Goal: Transaction & Acquisition: Purchase product/service

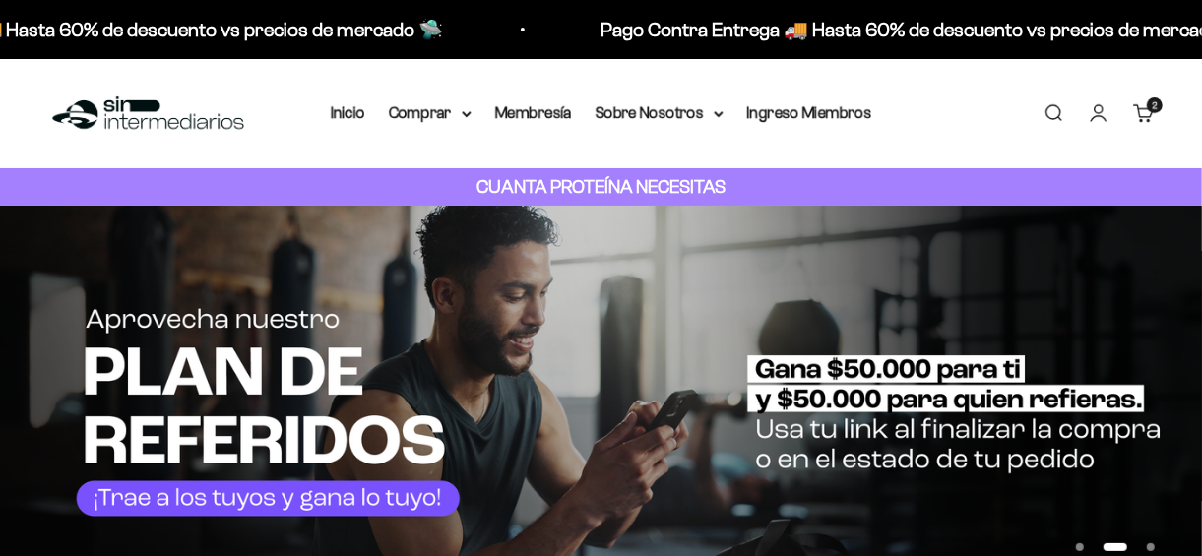
click at [1145, 117] on link "Carrito 2 artículos 2" at bounding box center [1144, 113] width 22 height 22
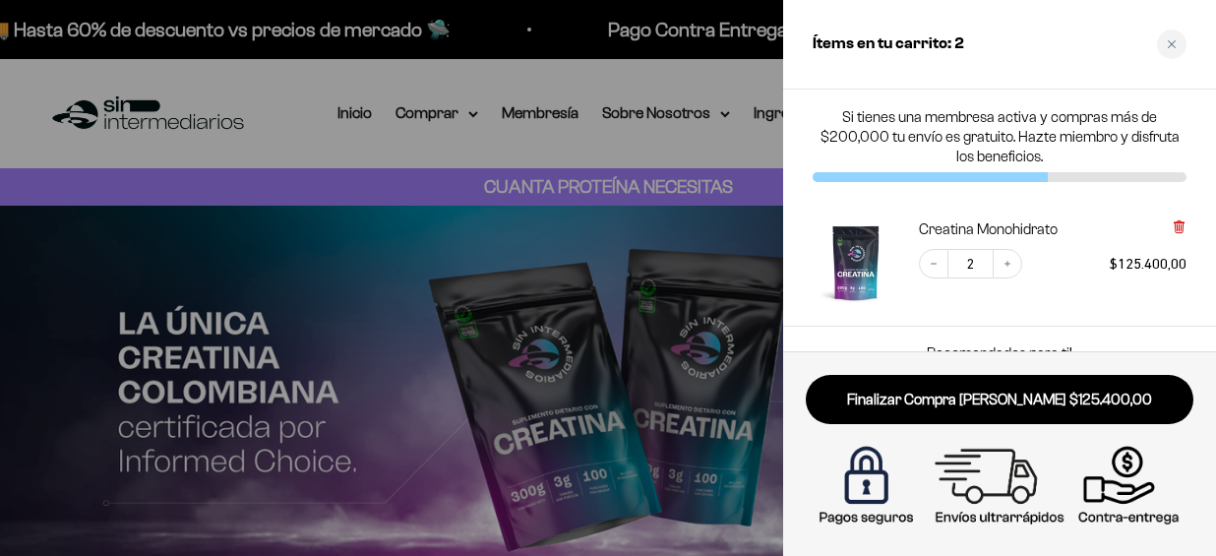
click at [1180, 220] on icon at bounding box center [1179, 225] width 4 height 10
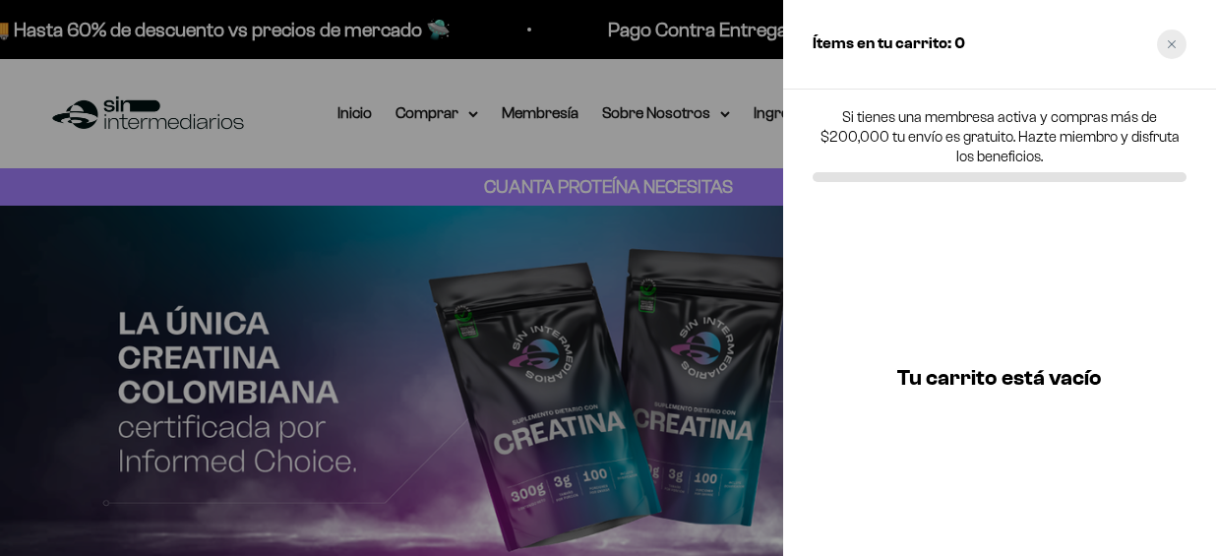
click at [1179, 46] on div "Close cart" at bounding box center [1172, 45] width 30 height 30
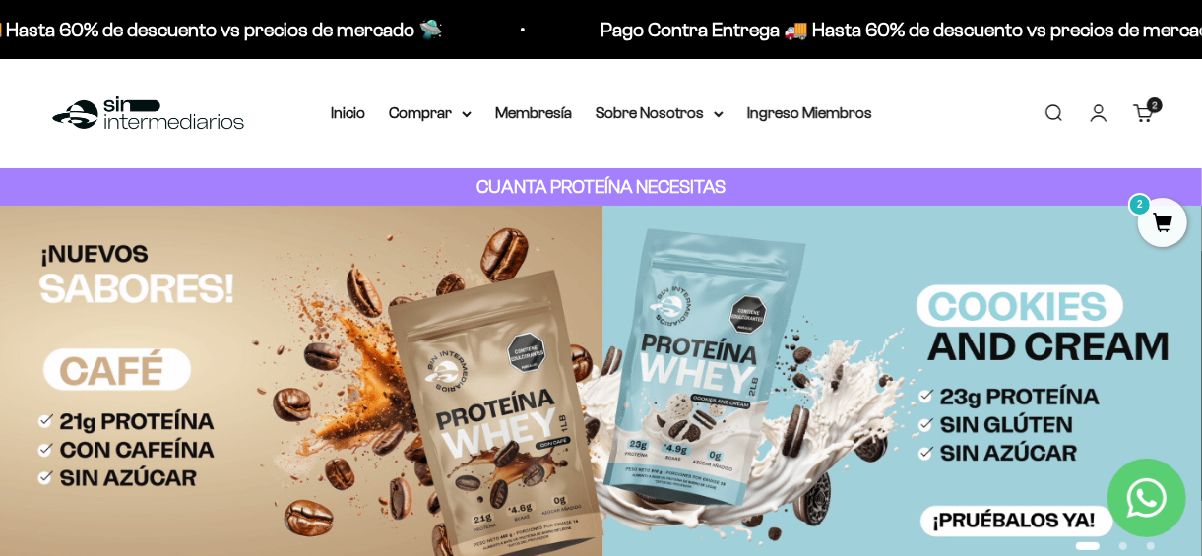
click at [472, 109] on nav "Inicio Comprar Proteínas Ver Todos Whey Iso Vegan" at bounding box center [601, 113] width 541 height 26
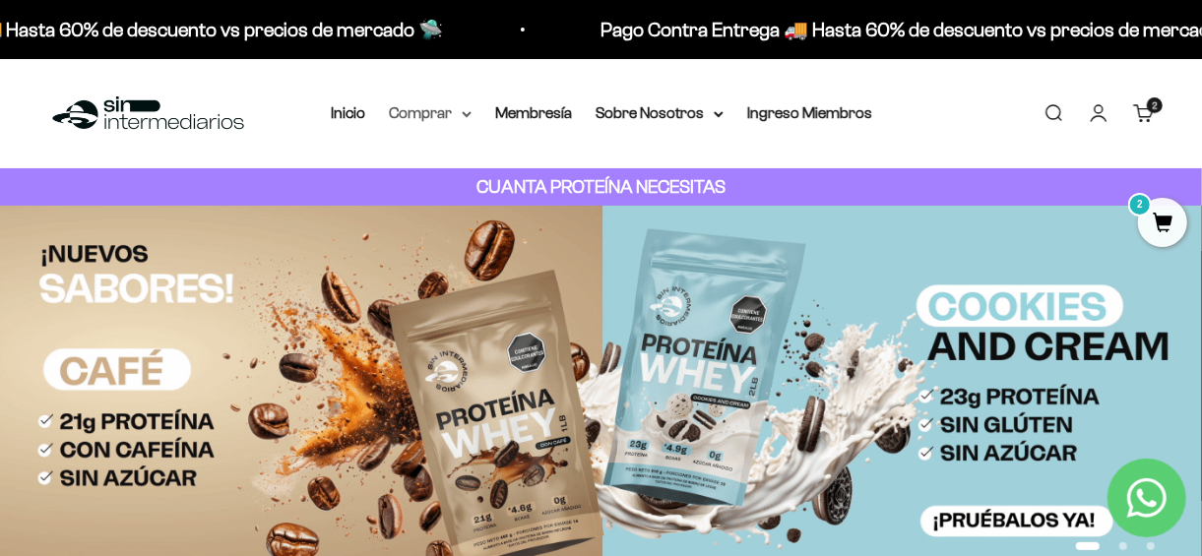
click at [464, 111] on icon at bounding box center [467, 114] width 10 height 7
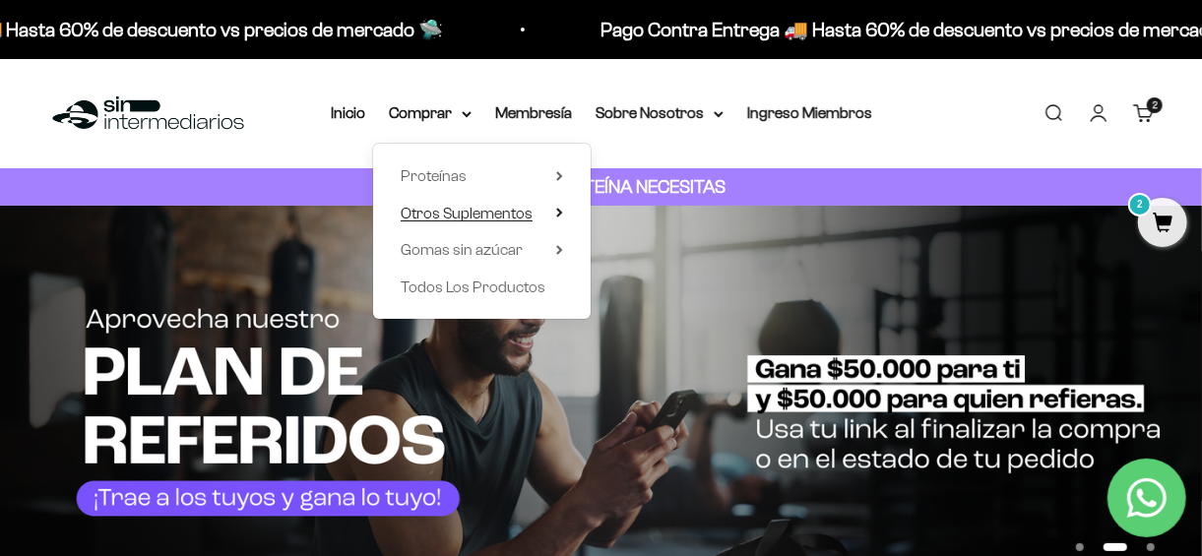
click at [441, 216] on span "Otros Suplementos" at bounding box center [467, 213] width 132 height 17
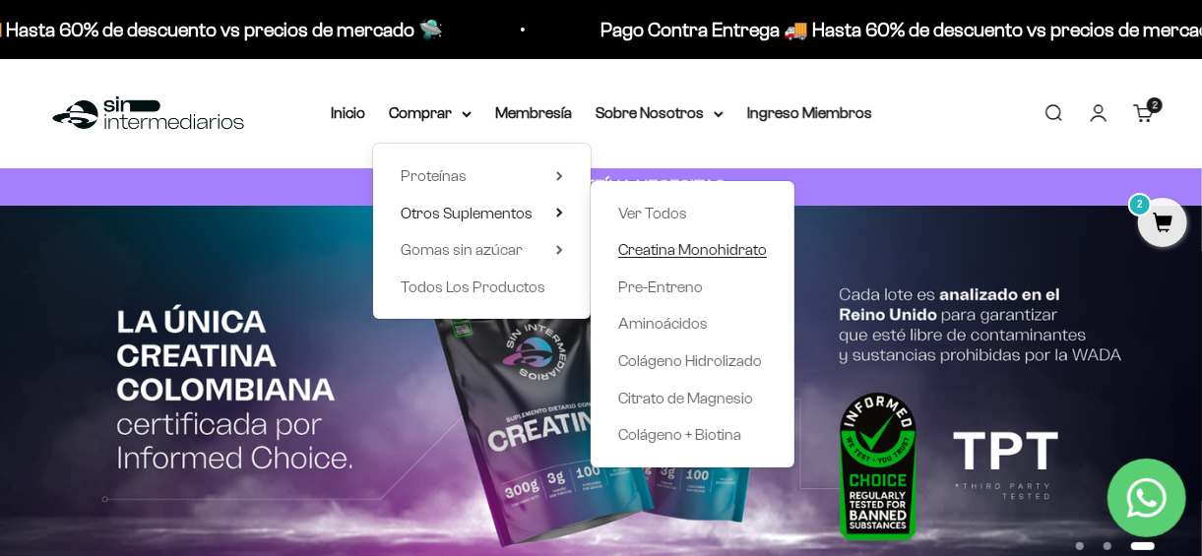
click at [692, 253] on span "Creatina Monohidrato" at bounding box center [692, 249] width 149 height 17
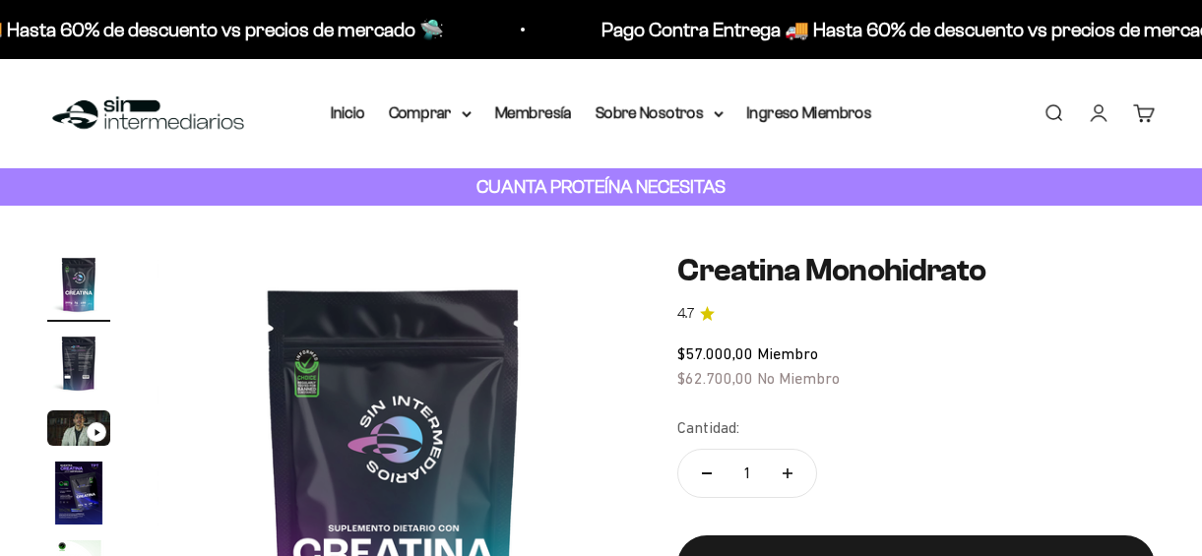
scroll to position [156, 0]
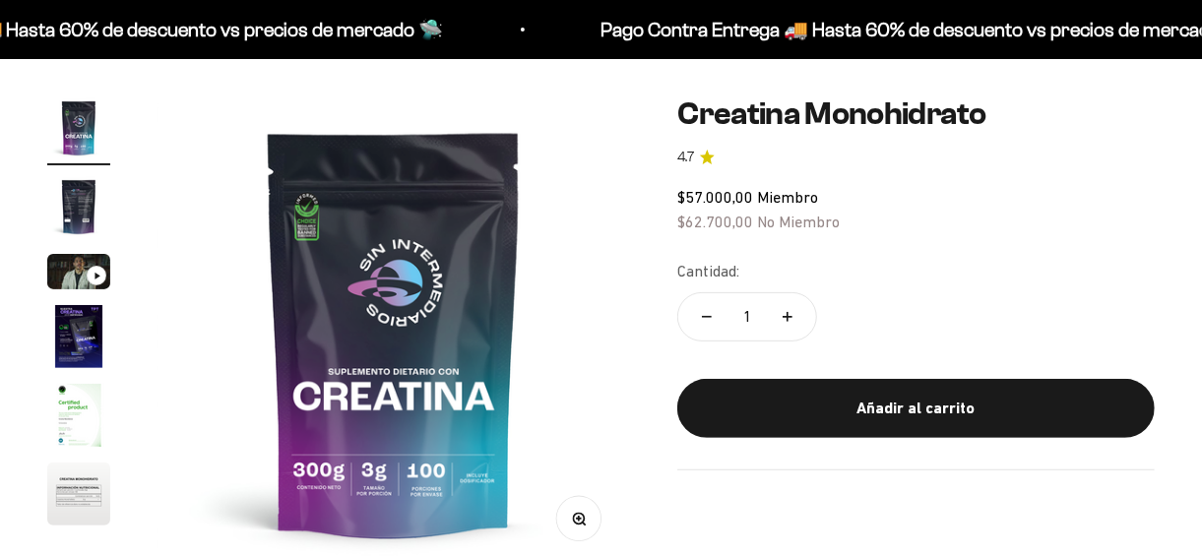
click at [785, 317] on icon "Aumentar cantidad" at bounding box center [787, 317] width 10 height 0
click at [712, 318] on button "Reducir cantidad" at bounding box center [706, 316] width 57 height 47
type input "1"
click at [712, 318] on button "Reducir cantidad" at bounding box center [706, 316] width 57 height 47
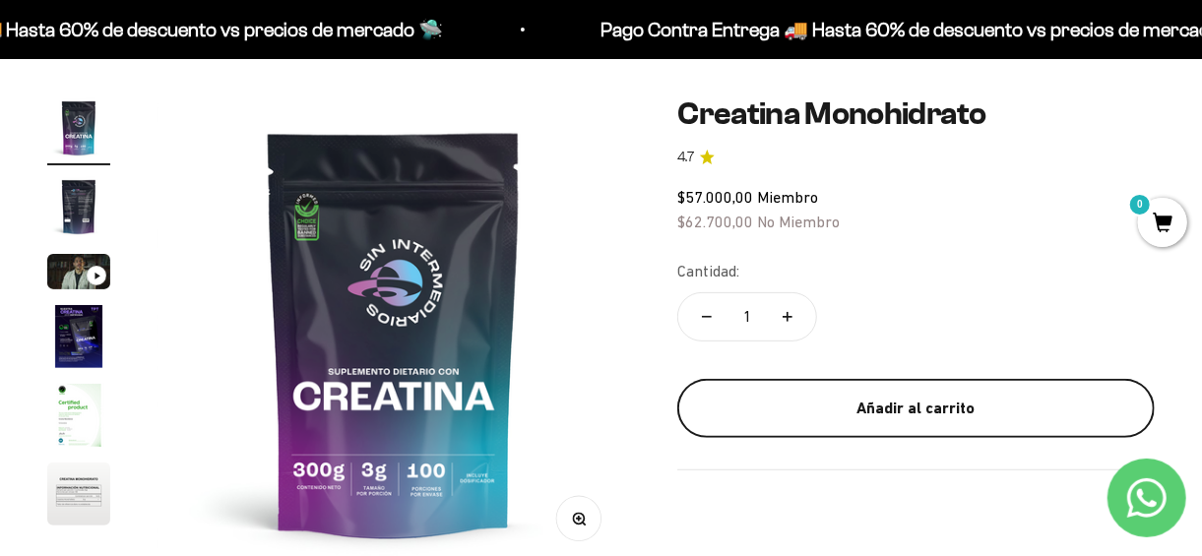
click at [853, 406] on div "Añadir al carrito" at bounding box center [915, 409] width 399 height 26
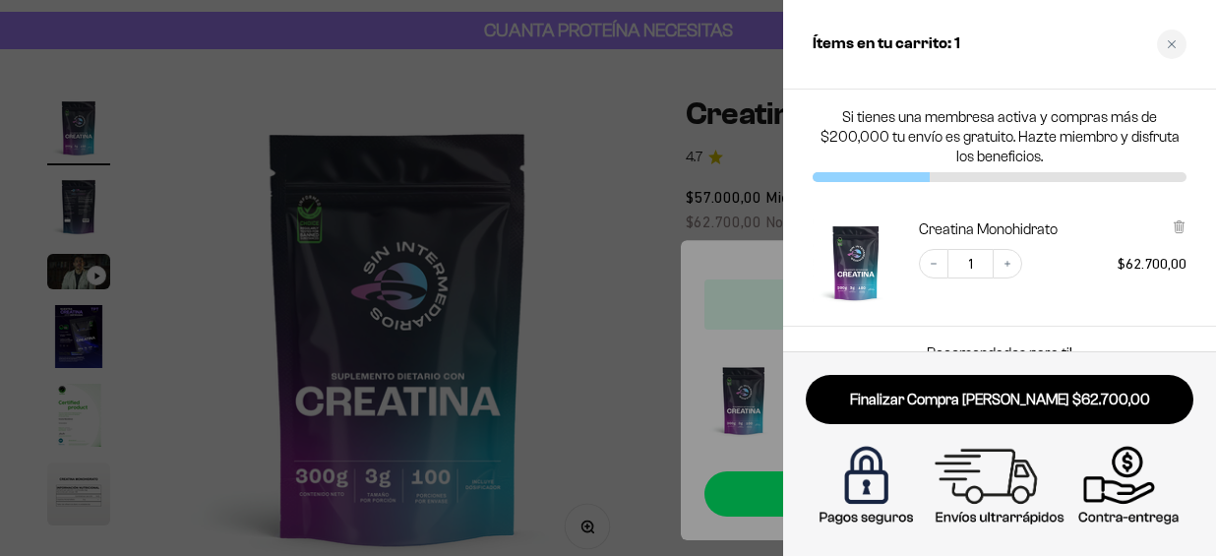
click at [1161, 55] on div "Ítems en tu carrito: 1" at bounding box center [999, 45] width 433 height 90
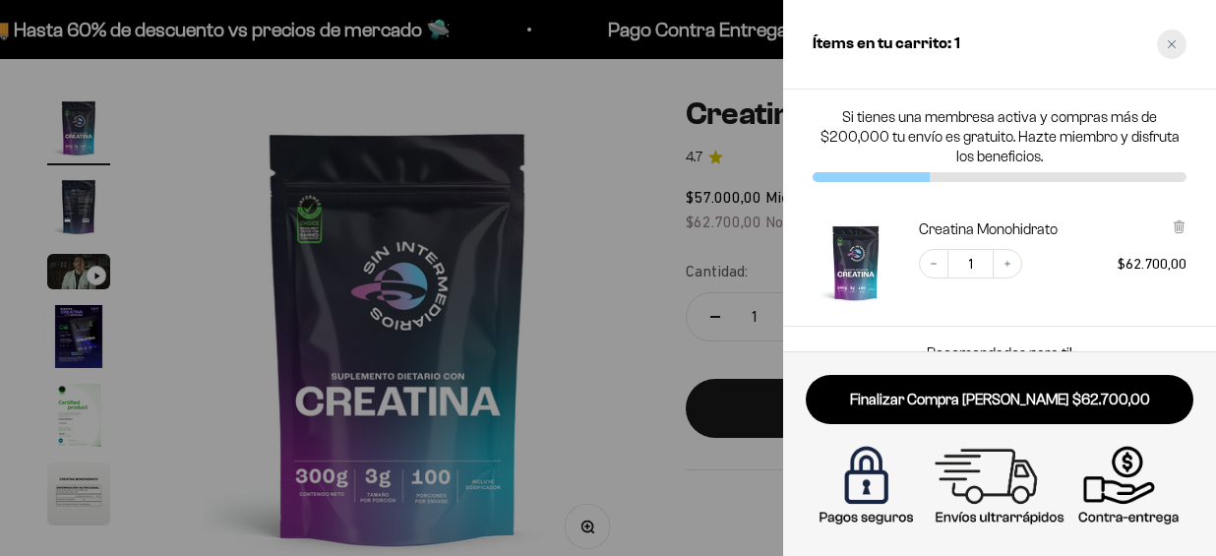
click at [1168, 44] on icon "Close cart" at bounding box center [1172, 44] width 10 height 10
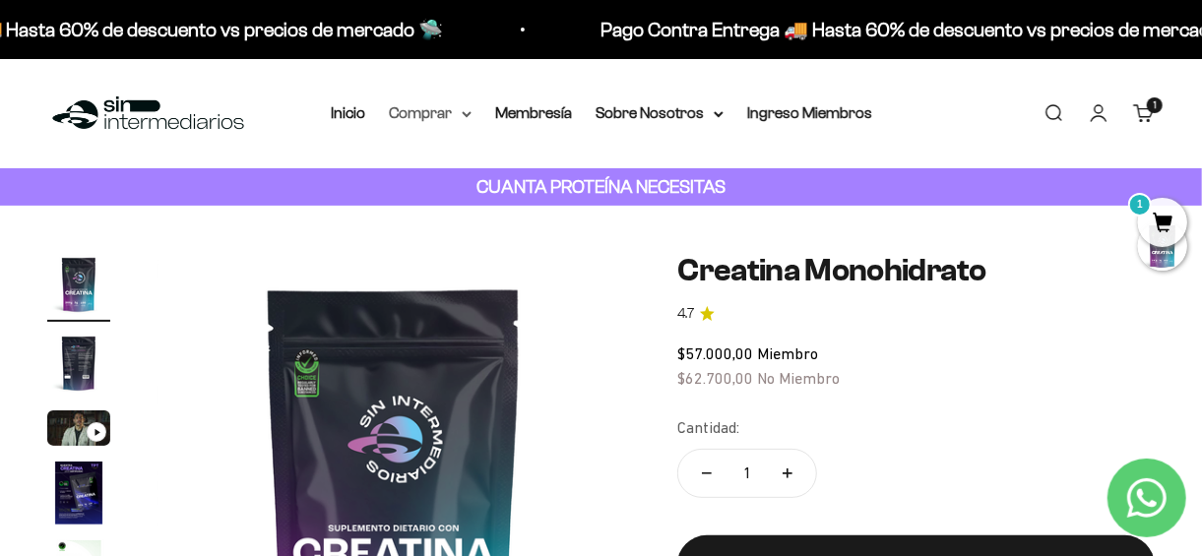
click at [453, 111] on summary "Comprar" at bounding box center [430, 113] width 83 height 26
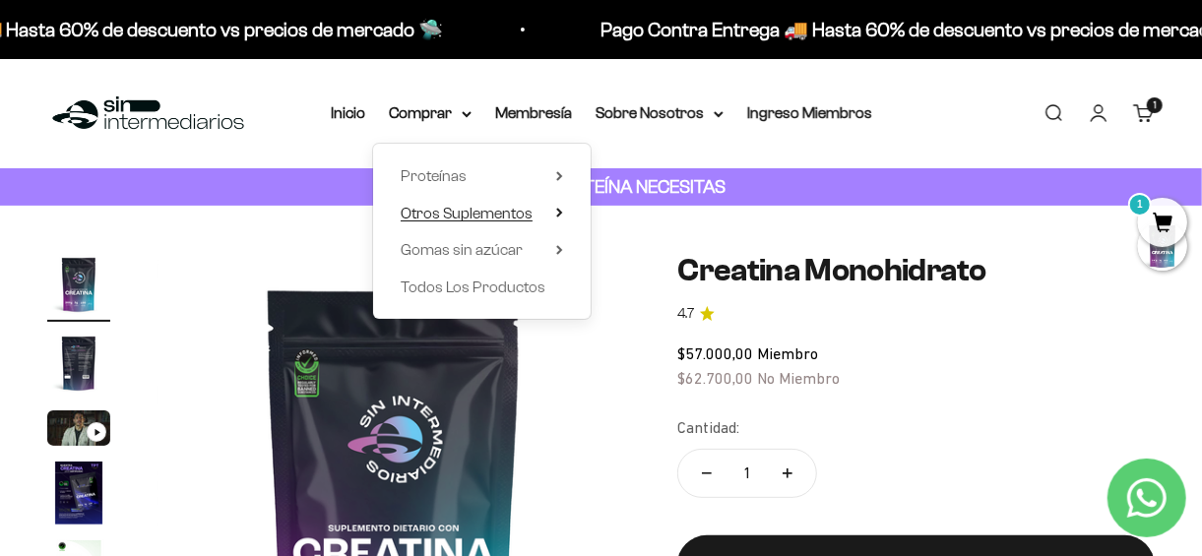
click at [459, 221] on span "Otros Suplementos" at bounding box center [467, 214] width 132 height 26
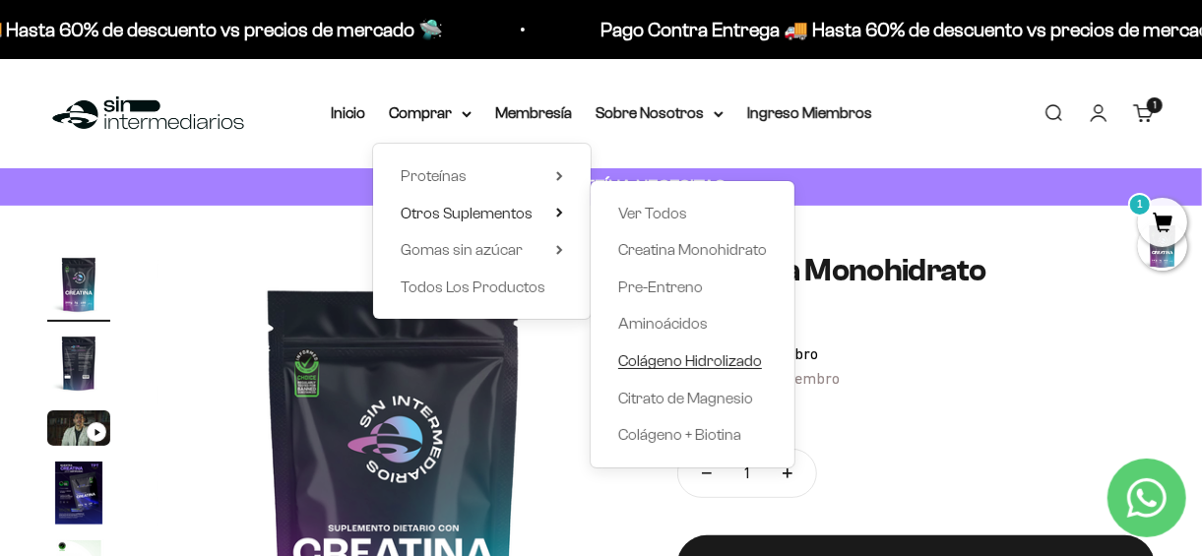
click at [671, 372] on span "Colágeno Hidrolizado" at bounding box center [690, 361] width 144 height 26
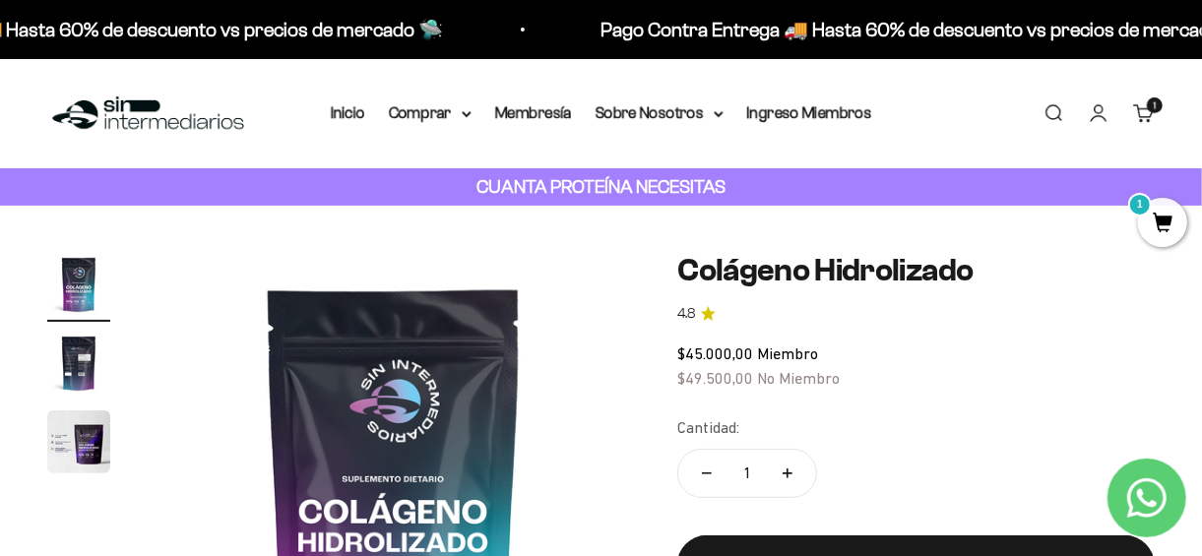
click at [791, 473] on icon "Aumentar cantidad" at bounding box center [787, 473] width 10 height 0
type input "2"
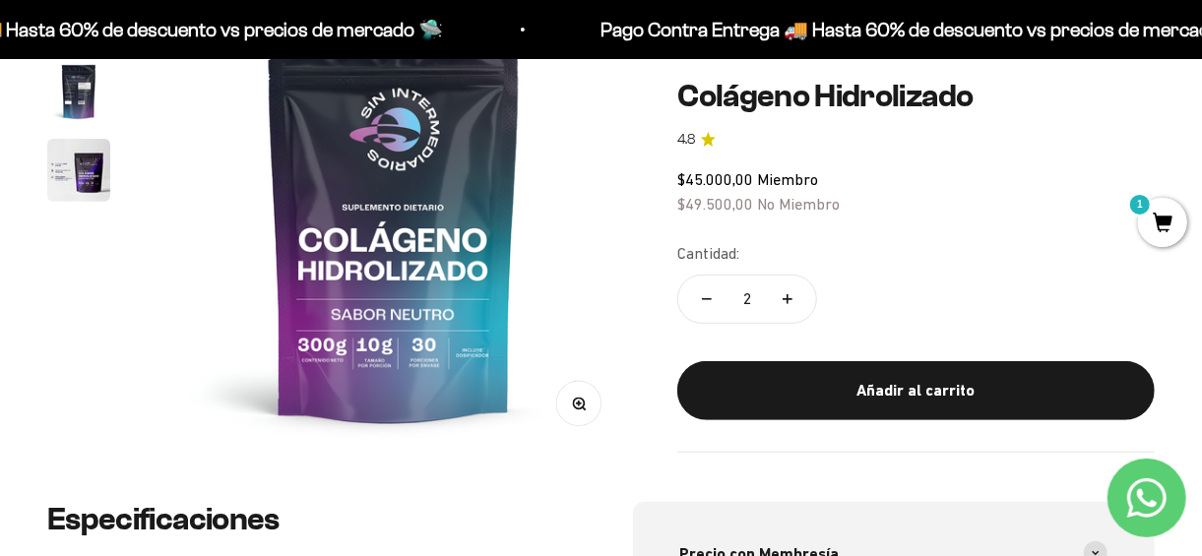
scroll to position [342, 0]
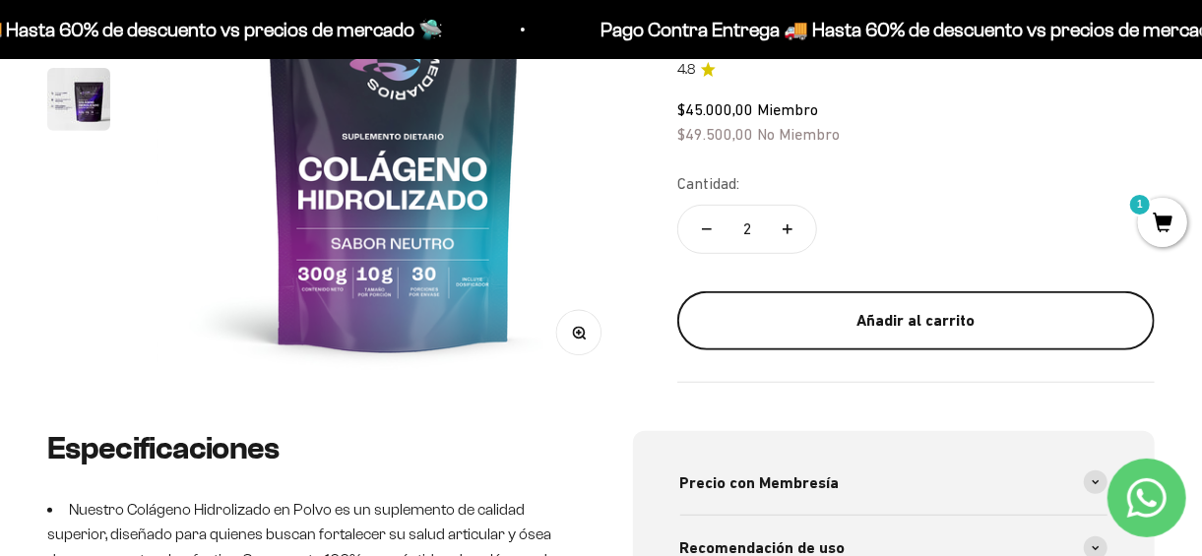
click at [864, 318] on div "Añadir al carrito" at bounding box center [915, 322] width 399 height 26
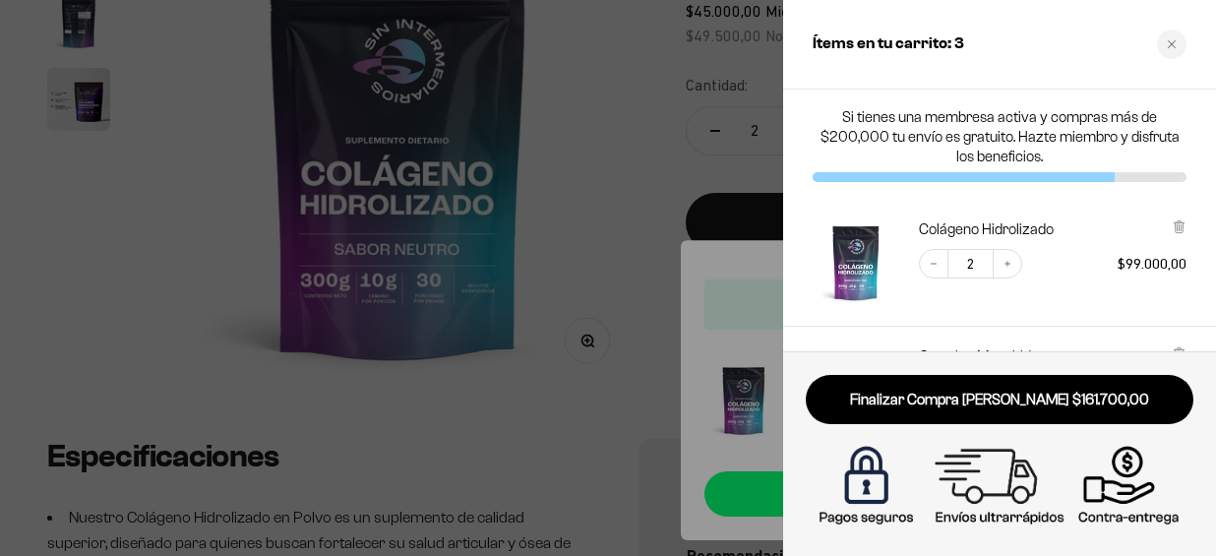
click at [648, 320] on div at bounding box center [608, 278] width 1216 height 556
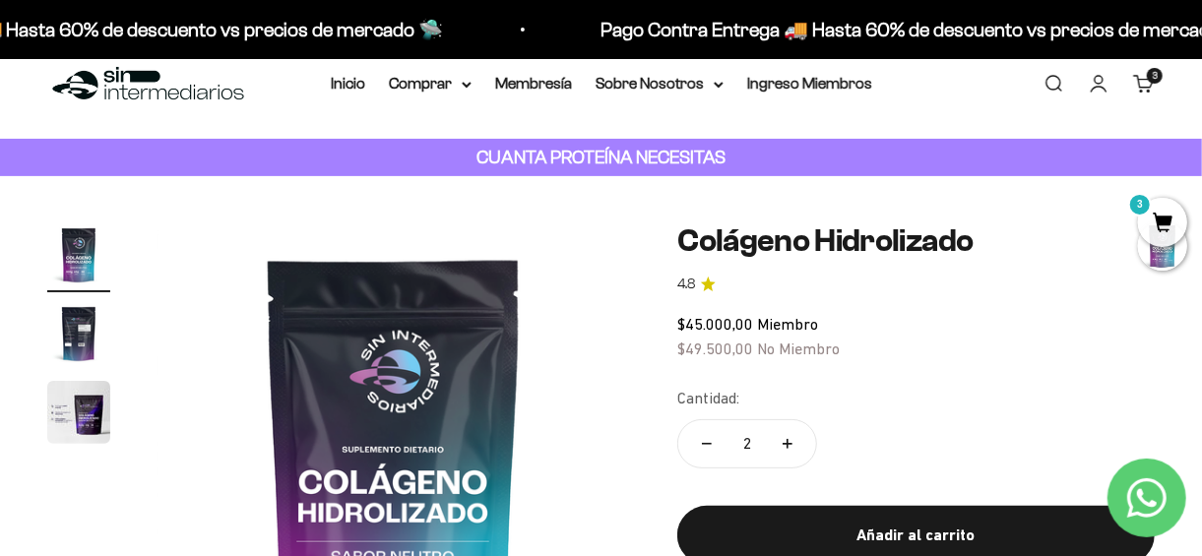
scroll to position [0, 0]
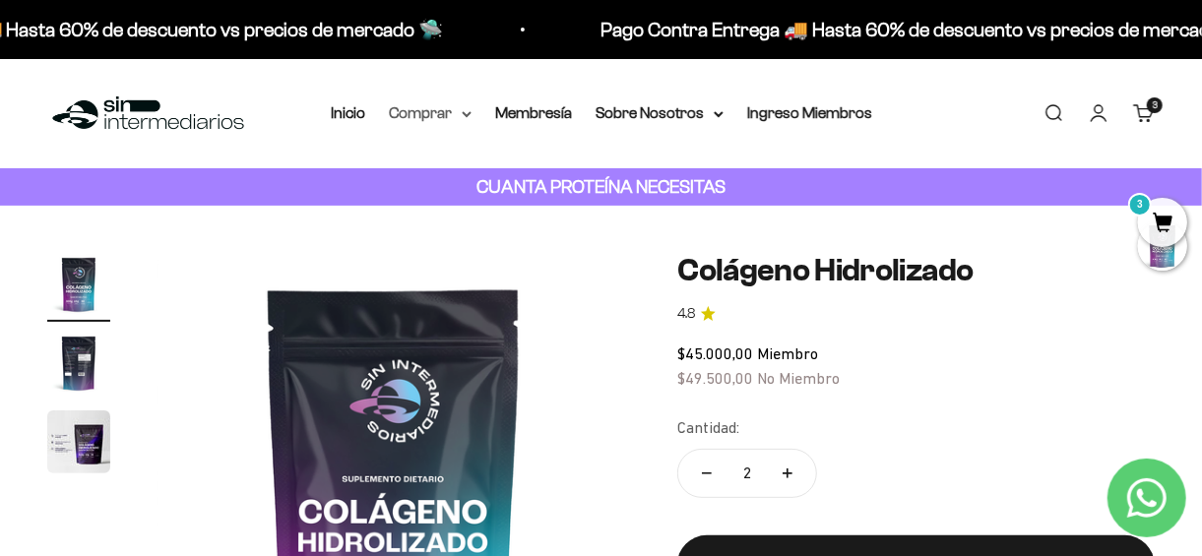
click at [462, 108] on summary "Comprar" at bounding box center [430, 113] width 83 height 26
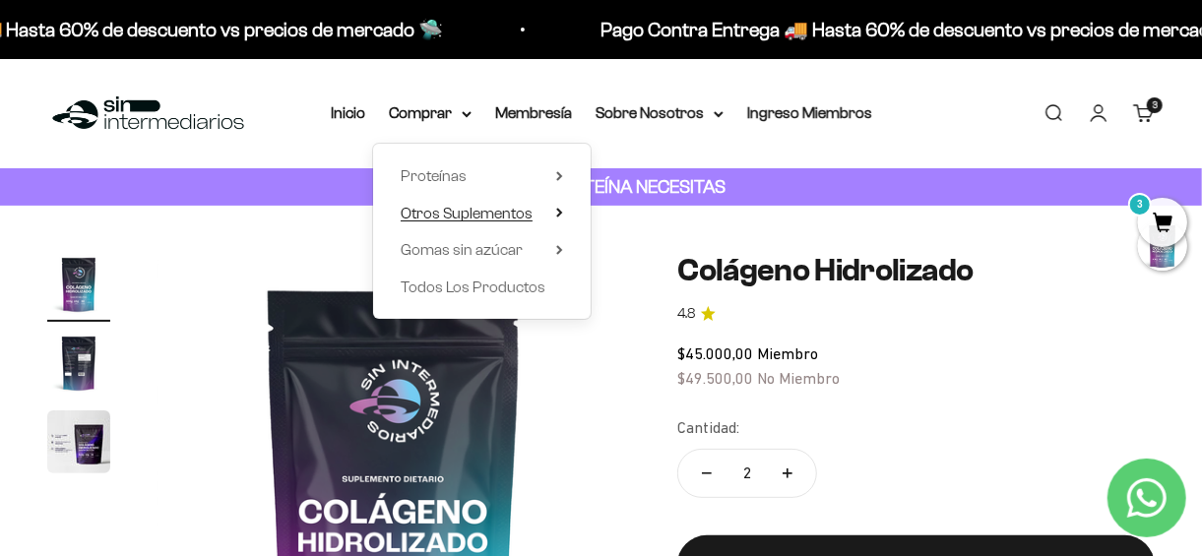
click at [547, 216] on summary "Otros Suplementos" at bounding box center [482, 214] width 162 height 26
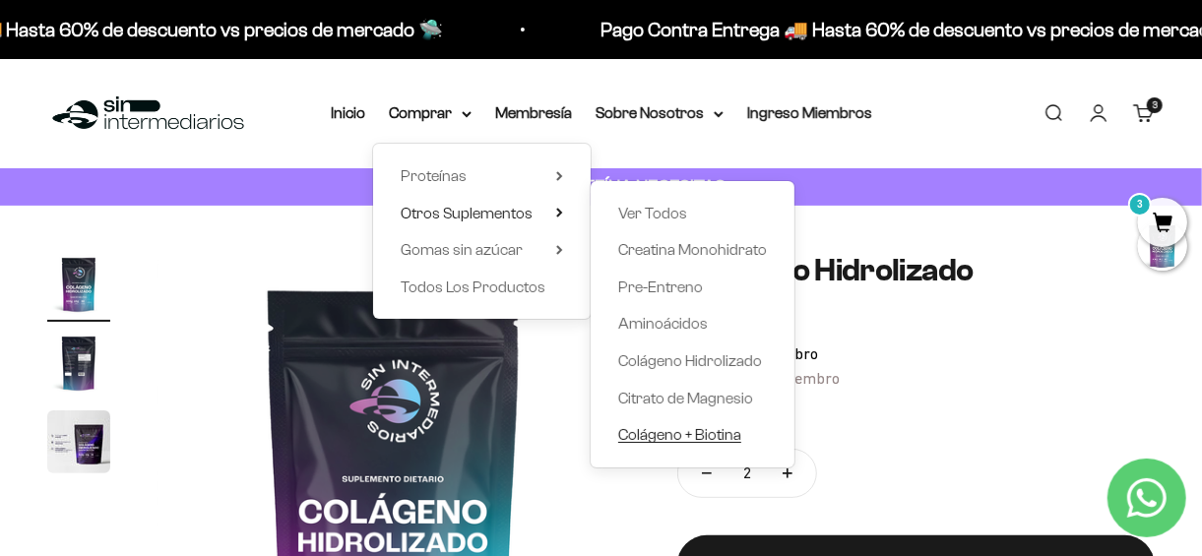
click at [651, 436] on span "Colágeno + Biotina" at bounding box center [679, 434] width 123 height 17
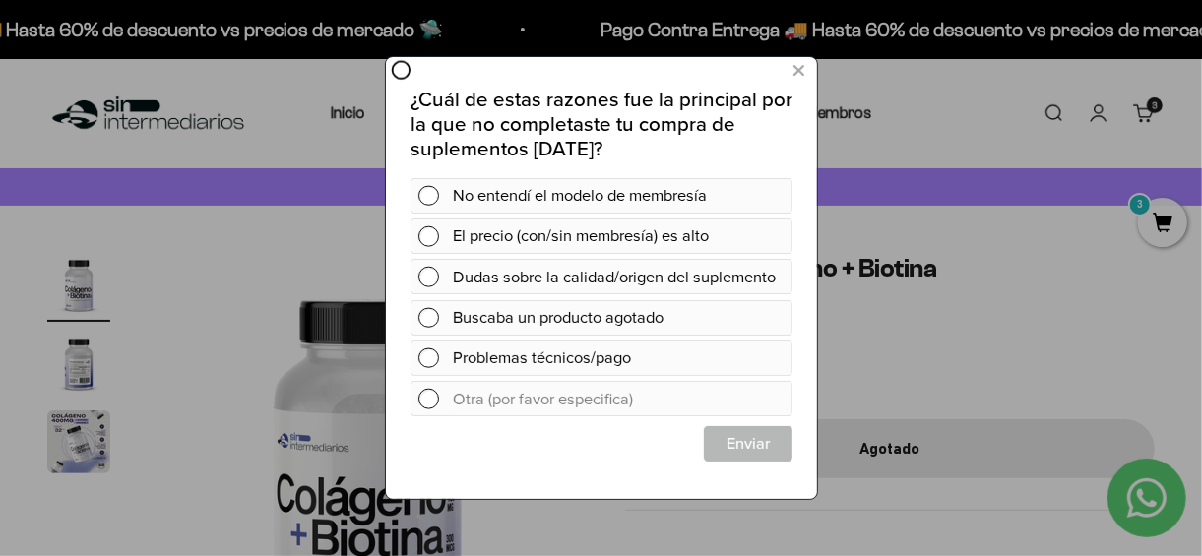
click at [75, 449] on div at bounding box center [601, 278] width 1202 height 556
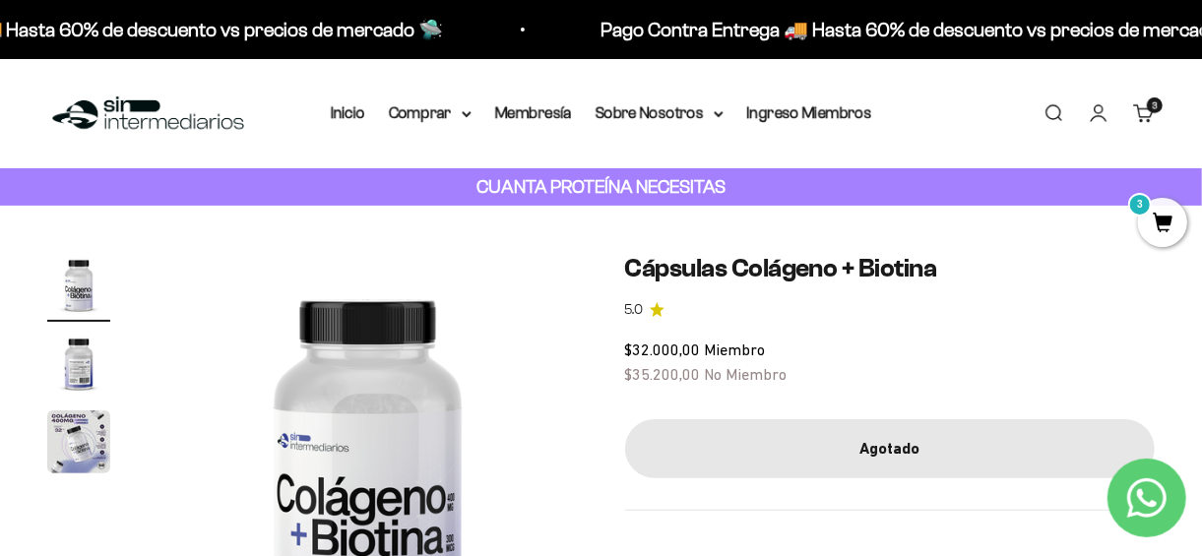
click at [68, 426] on img "Ir al artículo 3" at bounding box center [78, 441] width 63 height 63
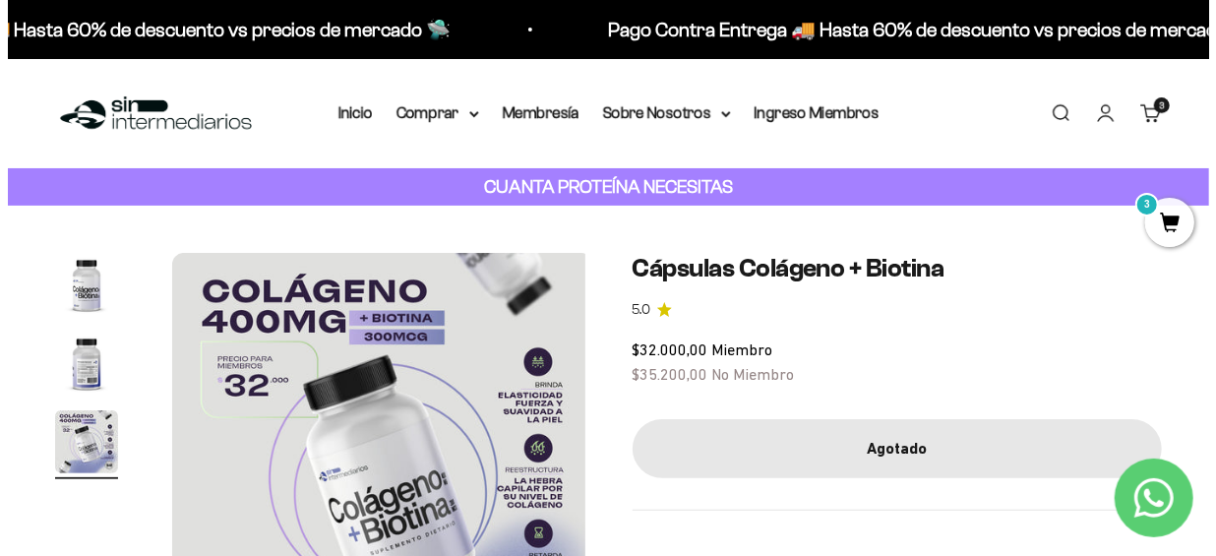
scroll to position [0, 863]
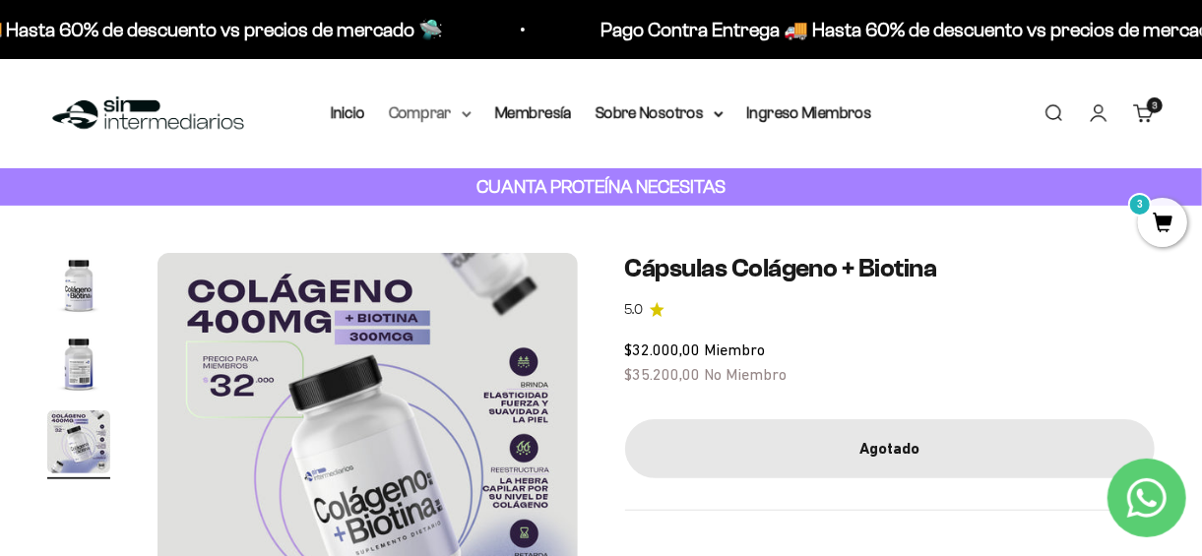
click at [433, 122] on summary "Comprar" at bounding box center [430, 113] width 83 height 26
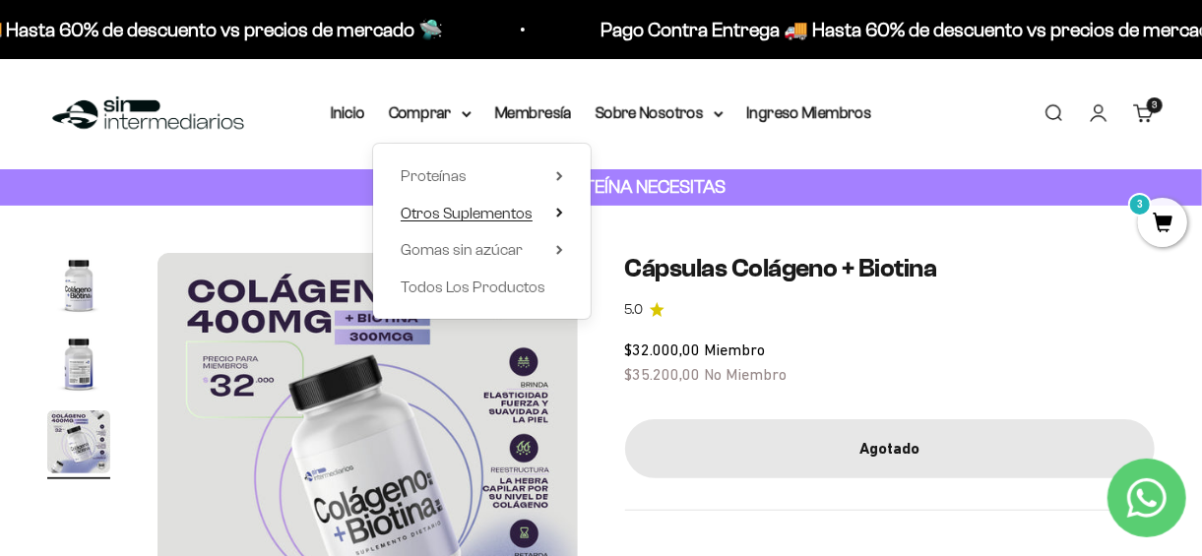
click at [476, 218] on span "Otros Suplementos" at bounding box center [467, 213] width 132 height 17
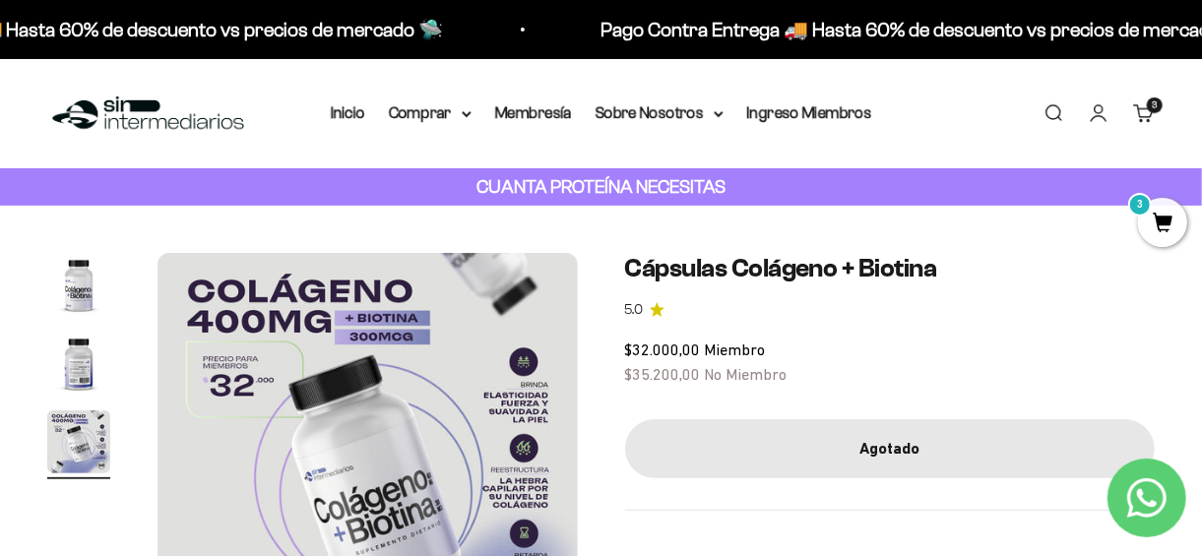
click at [1144, 229] on span "3" at bounding box center [1162, 222] width 49 height 49
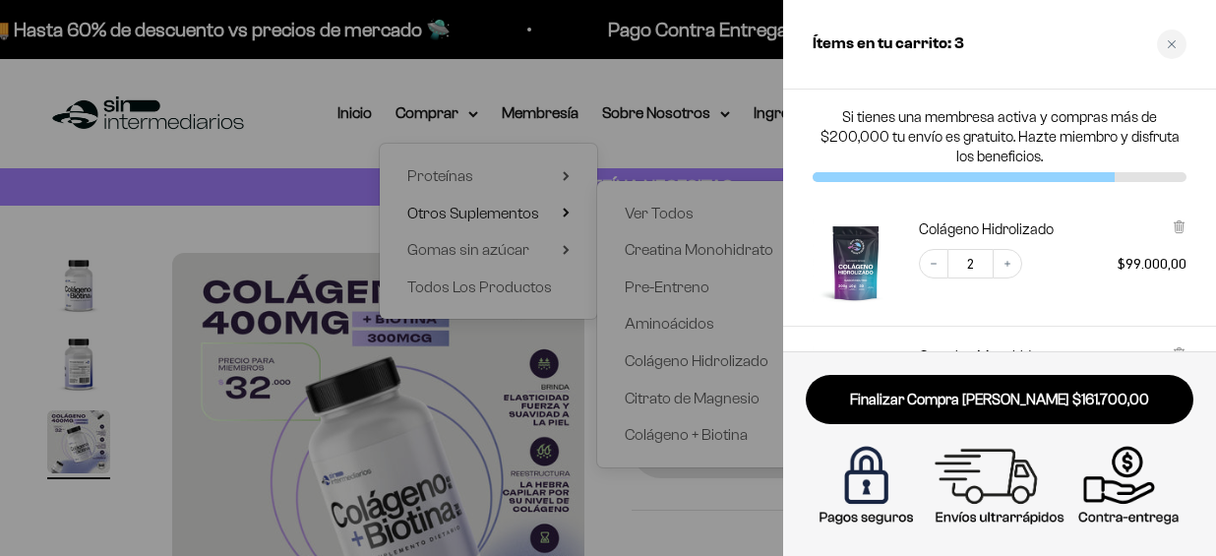
scroll to position [0, 878]
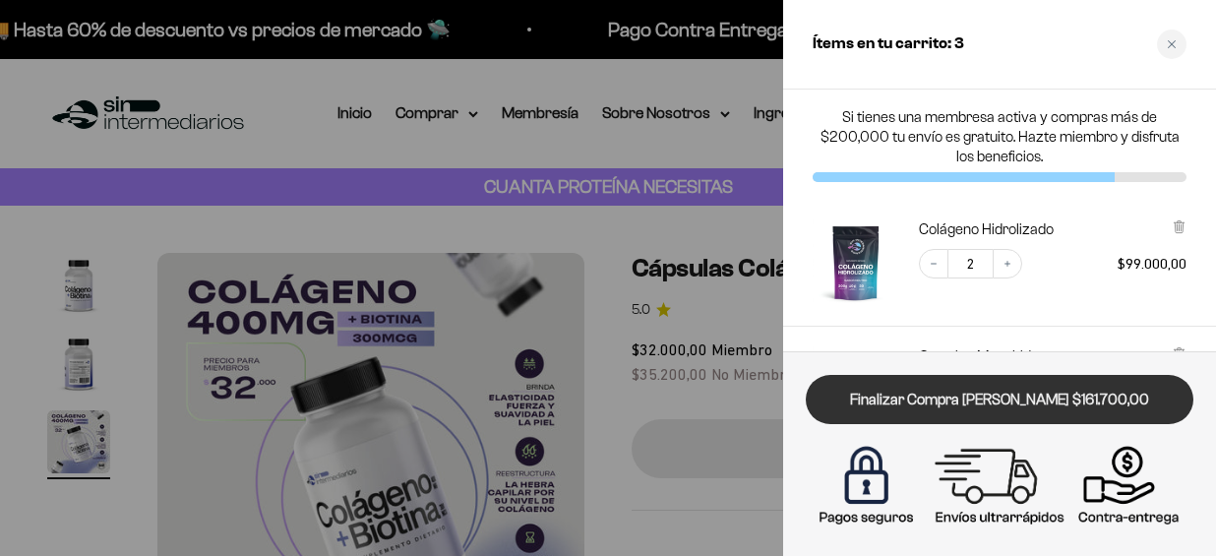
click at [906, 396] on link "Finalizar Compra [PERSON_NAME] $161.700,00" at bounding box center [1000, 400] width 388 height 50
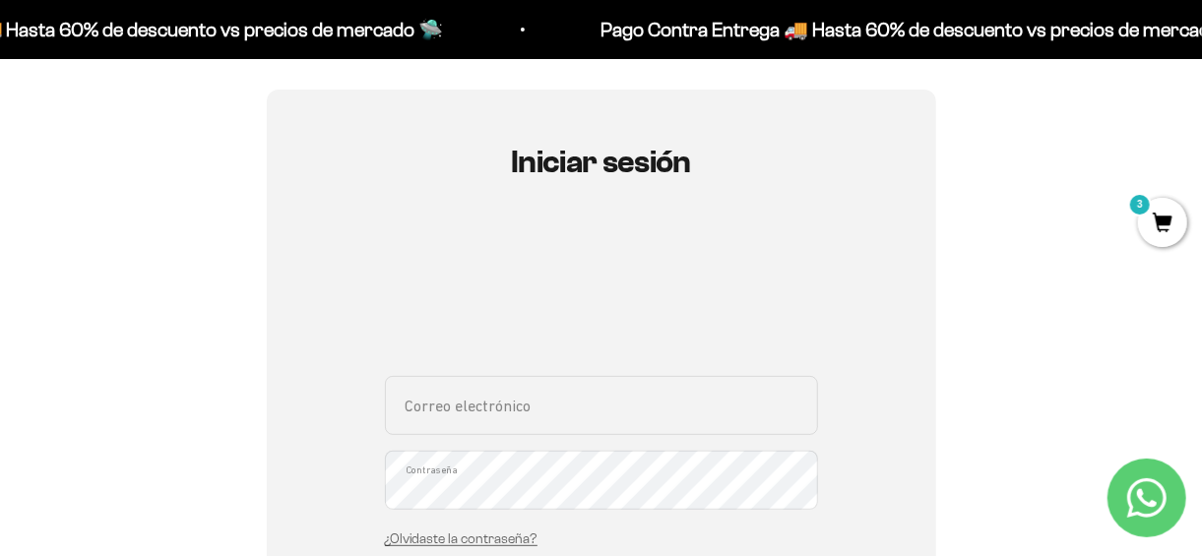
scroll to position [274, 0]
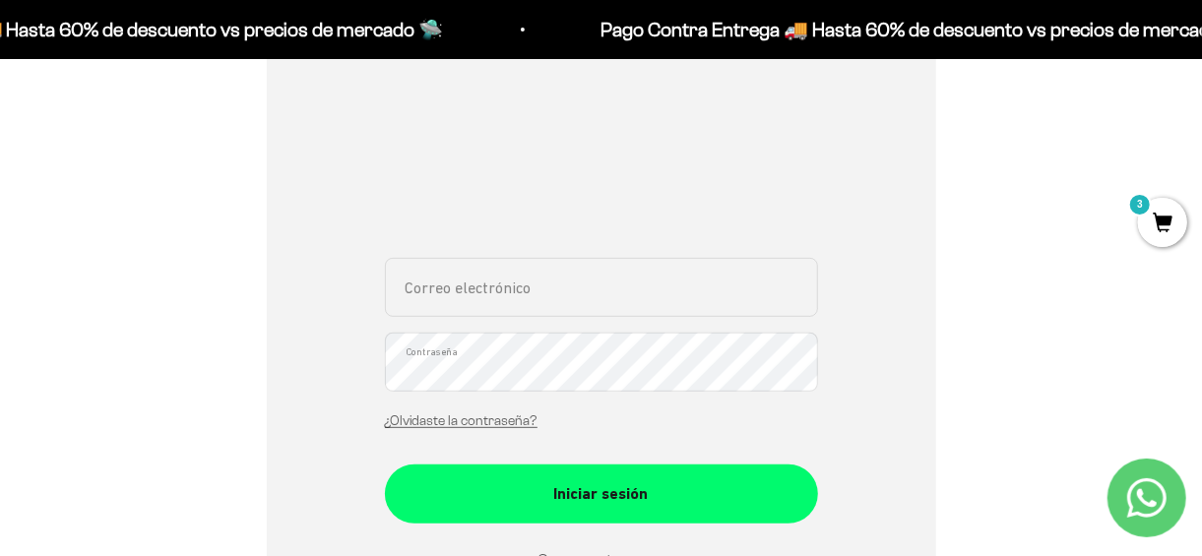
click at [550, 290] on input "Correo electrónico" at bounding box center [601, 287] width 433 height 59
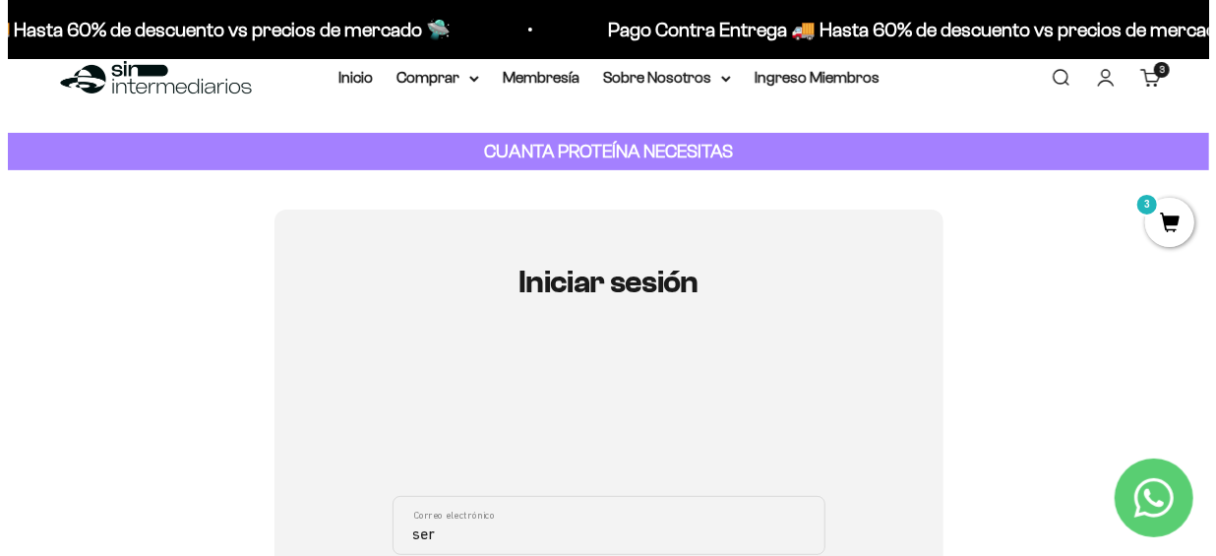
scroll to position [0, 0]
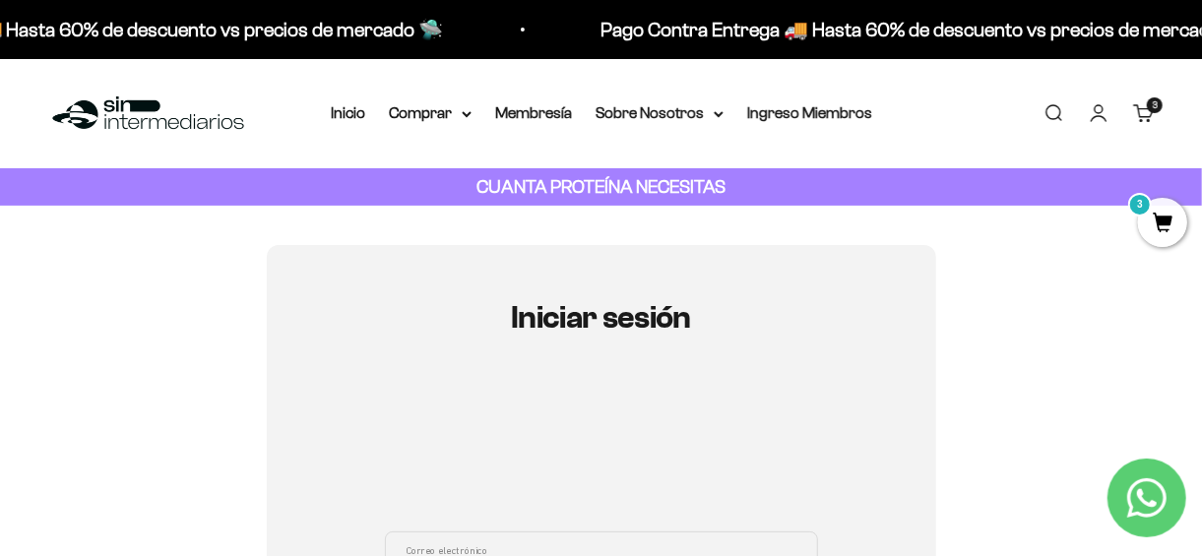
type input "ser"
click at [1133, 121] on link "Carrito 3 artículos 3" at bounding box center [1144, 113] width 22 height 22
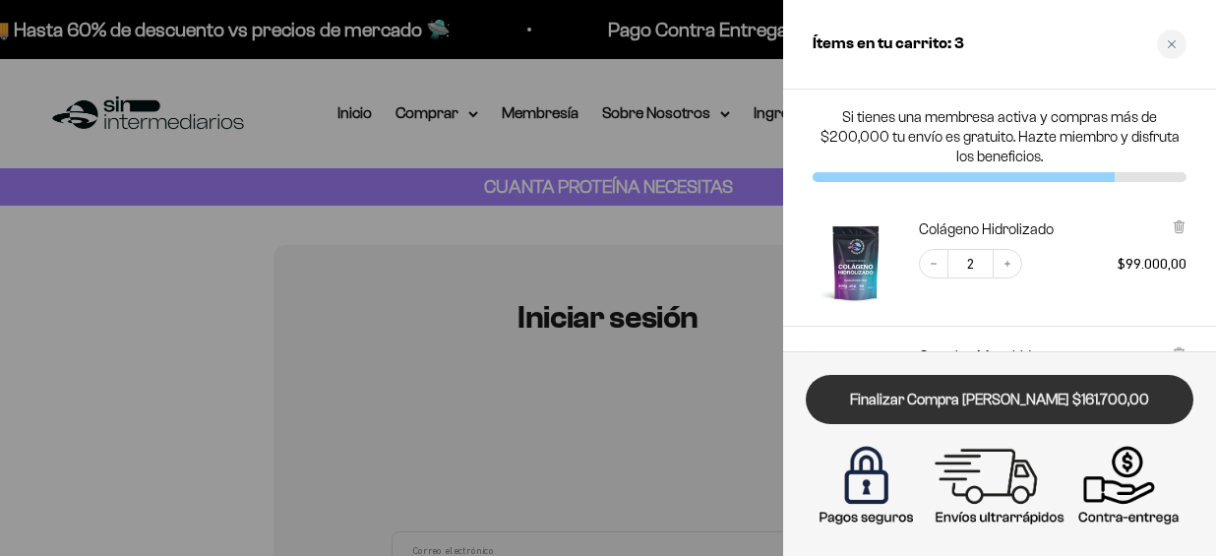
click at [1013, 383] on link "Finalizar Compra [PERSON_NAME] $161.700,00" at bounding box center [1000, 400] width 388 height 50
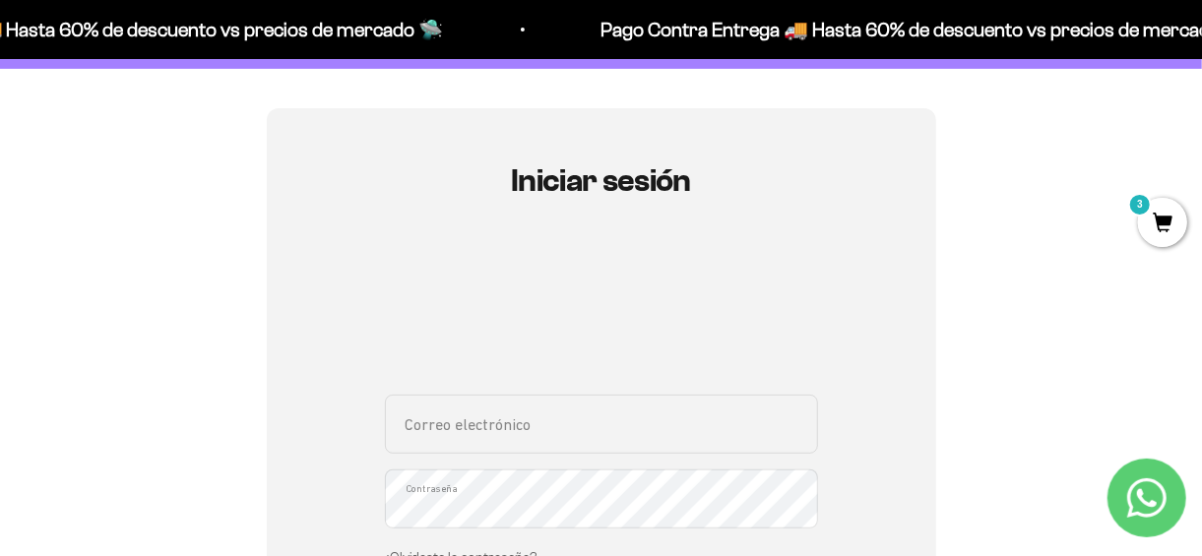
scroll to position [167, 0]
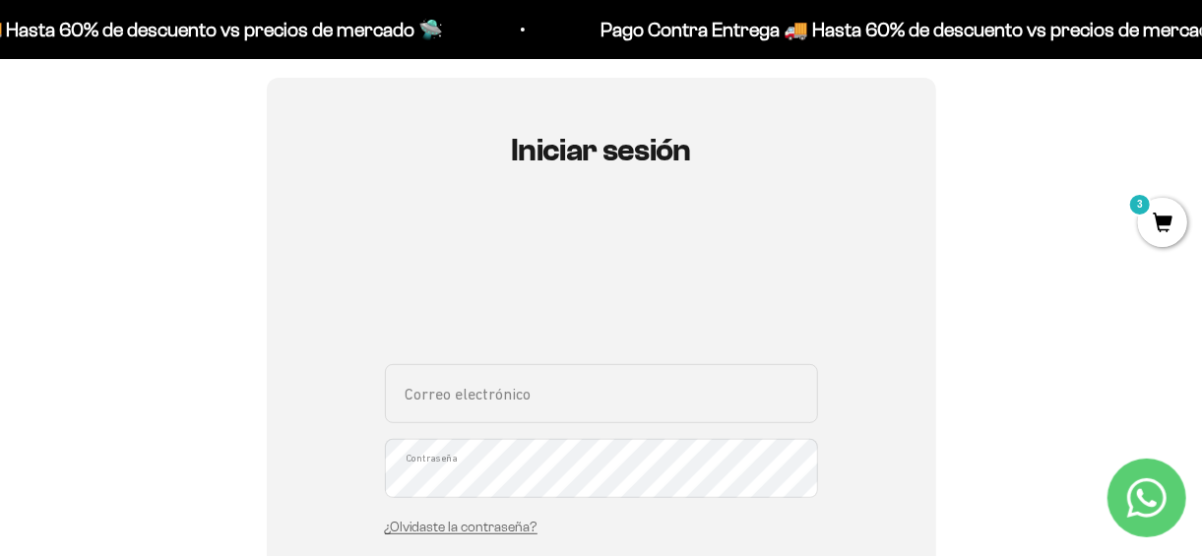
click at [510, 408] on input "Correo electrónico" at bounding box center [601, 393] width 433 height 59
click at [524, 397] on input "Correo electrónico" at bounding box center [601, 393] width 433 height 59
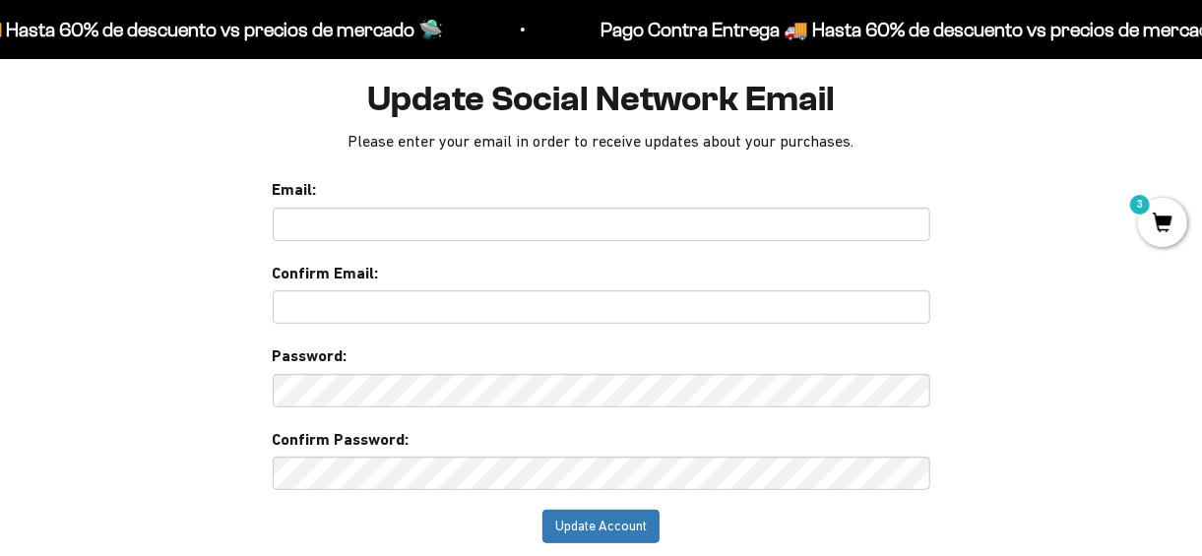
scroll to position [178, 0]
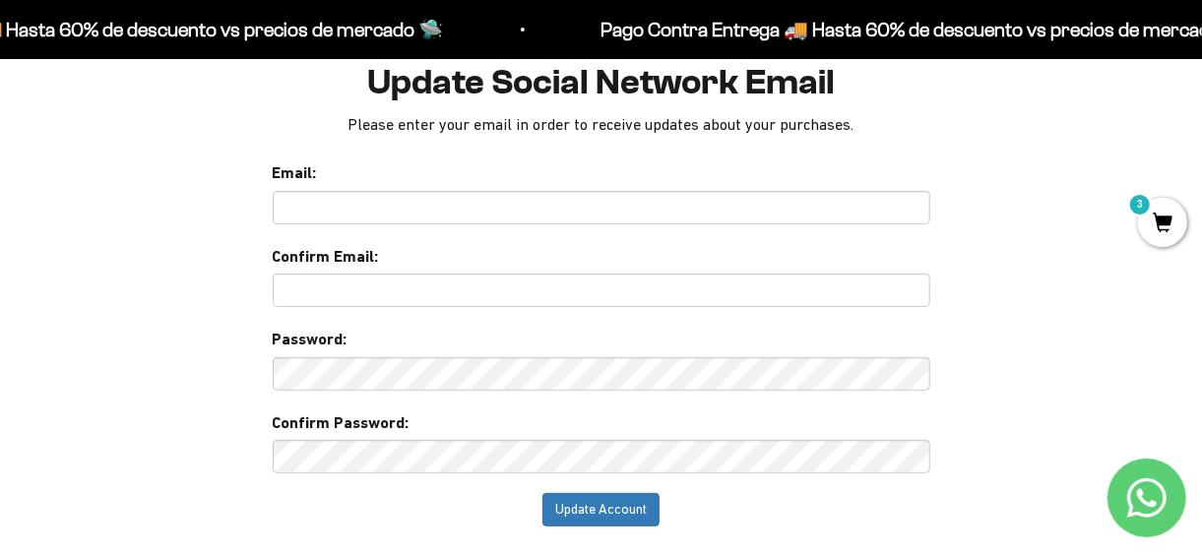
click at [351, 209] on input "text" at bounding box center [601, 207] width 657 height 33
type input "[PERSON_NAME][EMAIL_ADDRESS][DOMAIN_NAME]"
click at [359, 290] on input "text" at bounding box center [601, 290] width 657 height 33
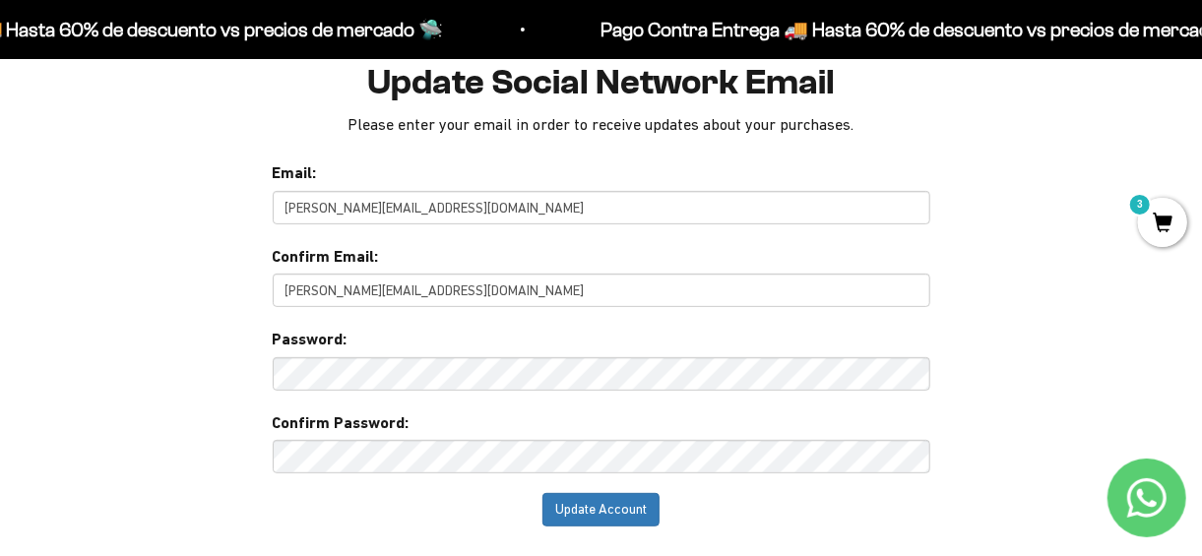
type input "[PERSON_NAME][EMAIL_ADDRESS][DOMAIN_NAME]"
click at [630, 501] on input "Update Account" at bounding box center [600, 509] width 117 height 33
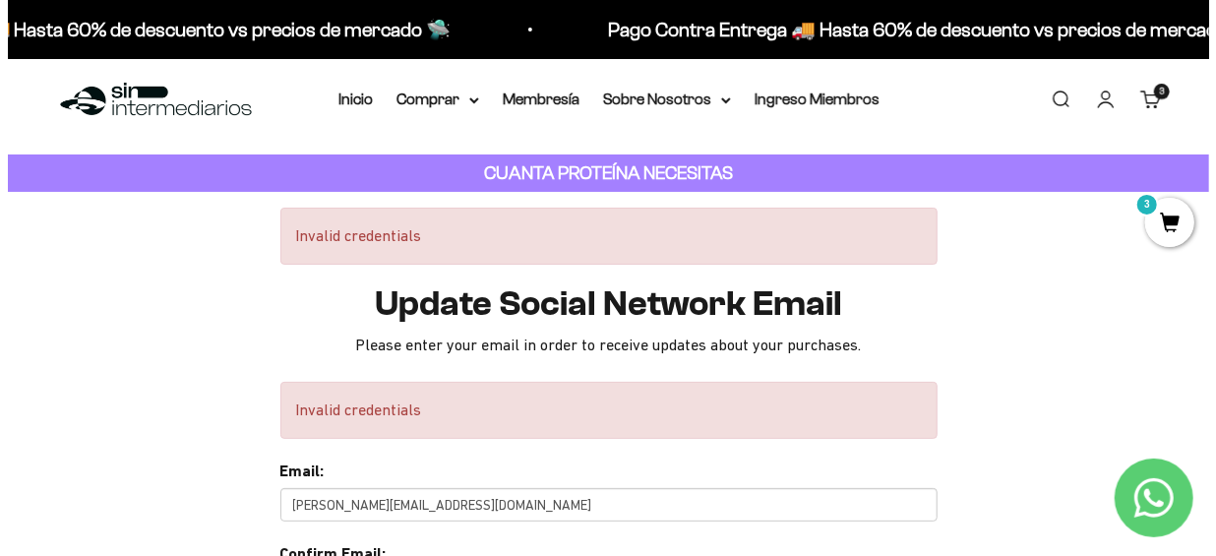
scroll to position [3, 0]
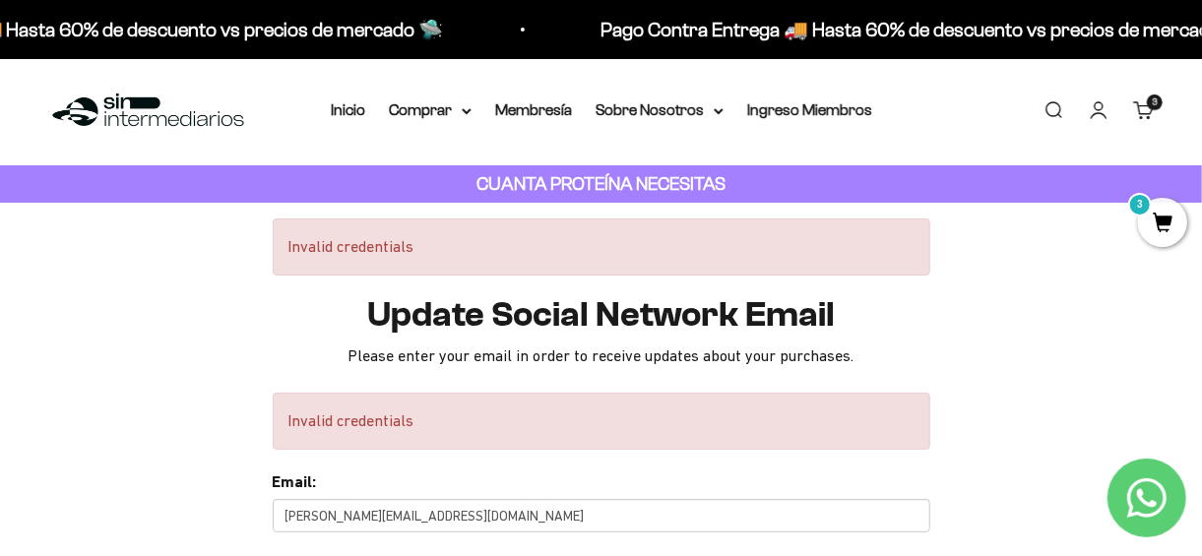
click at [1155, 103] on span "3" at bounding box center [1154, 102] width 5 height 10
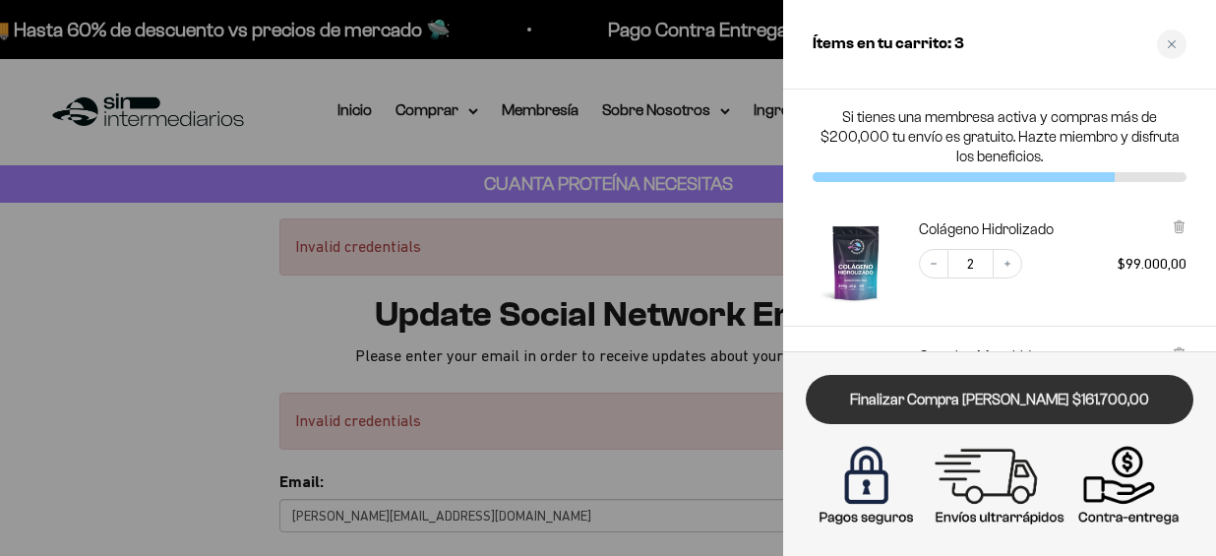
click at [962, 399] on link "Finalizar Compra [PERSON_NAME] $161.700,00" at bounding box center [1000, 400] width 388 height 50
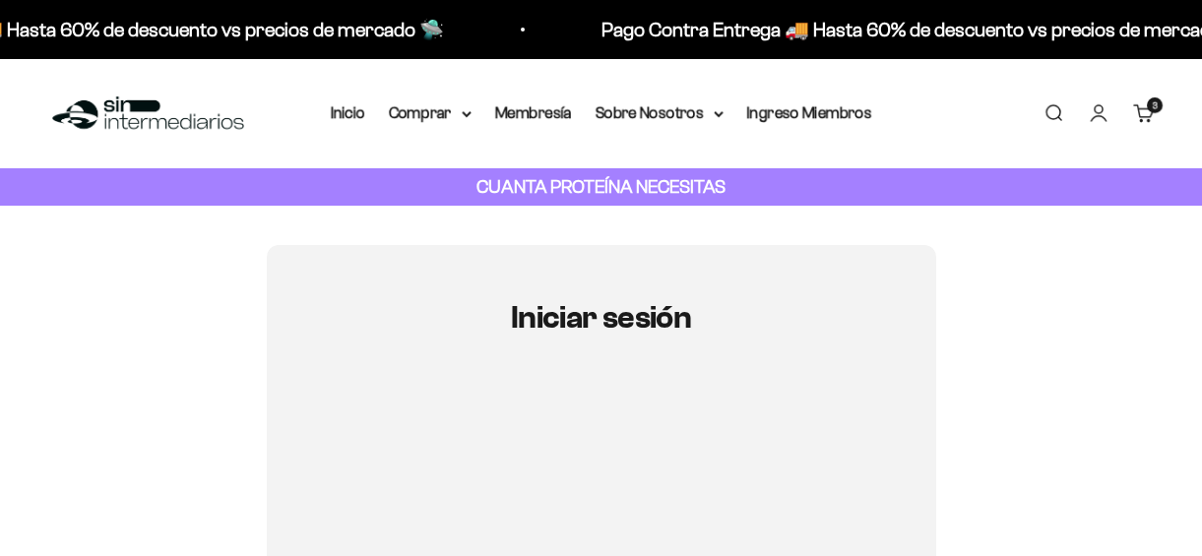
type input "[PERSON_NAME][EMAIL_ADDRESS][DOMAIN_NAME]"
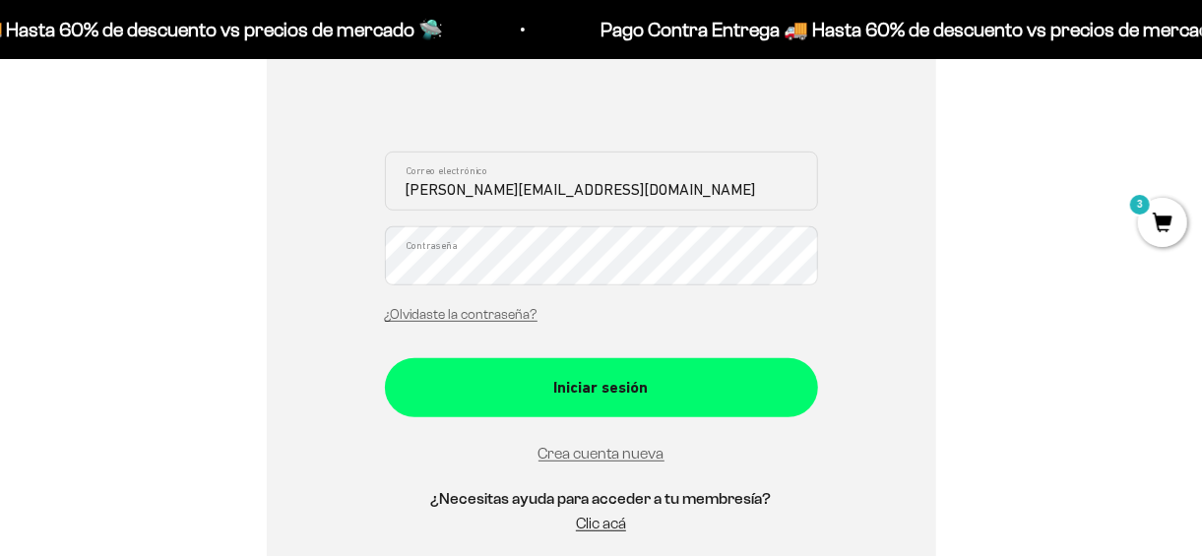
scroll to position [394, 0]
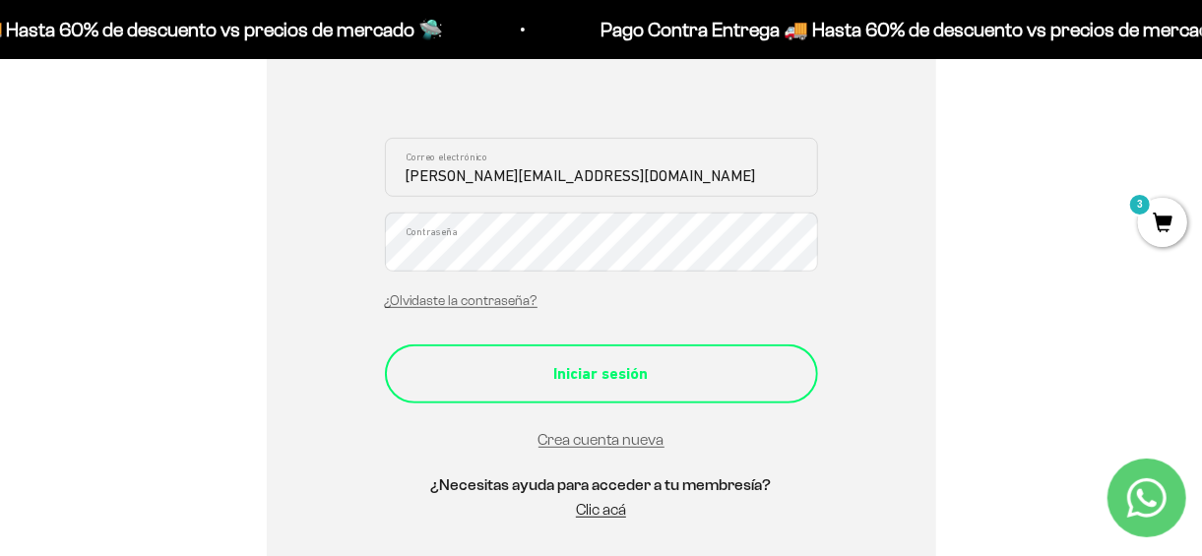
click at [577, 379] on div "Iniciar sesión" at bounding box center [601, 374] width 354 height 26
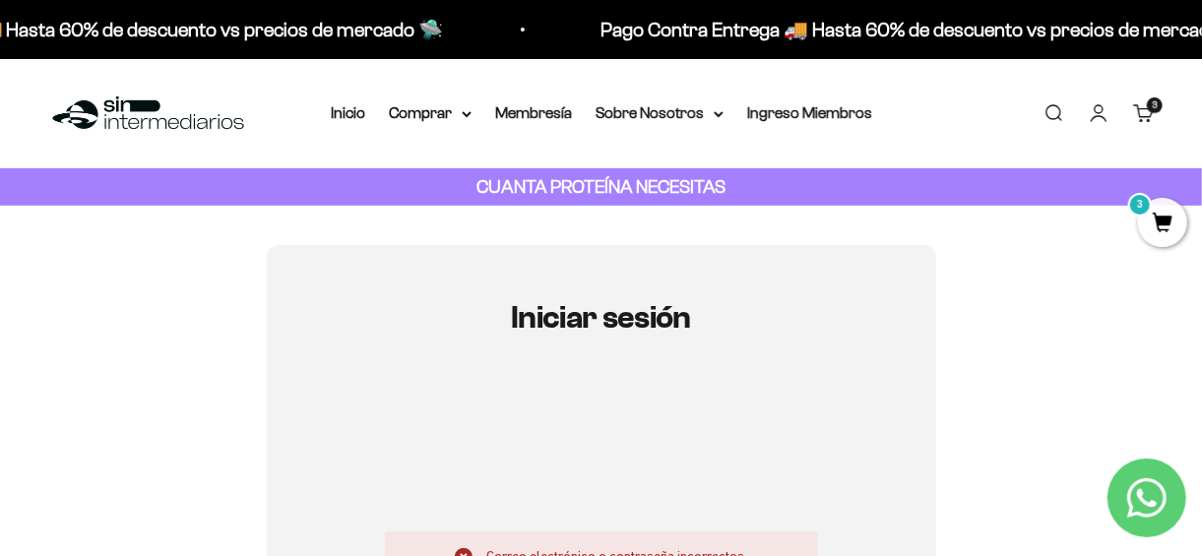
type input "[PERSON_NAME][EMAIL_ADDRESS][DOMAIN_NAME]"
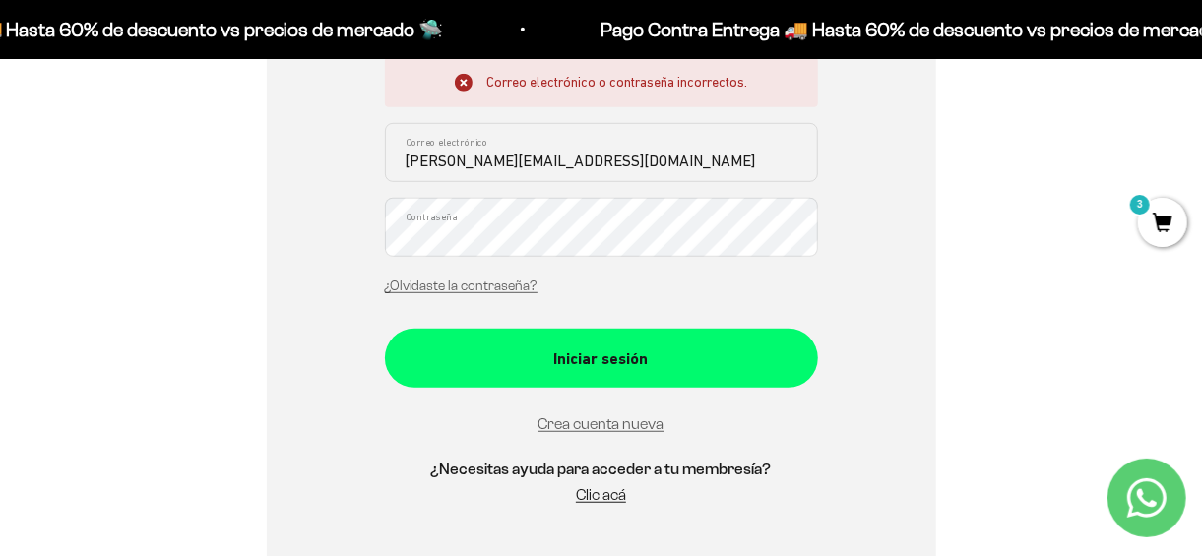
scroll to position [511, 0]
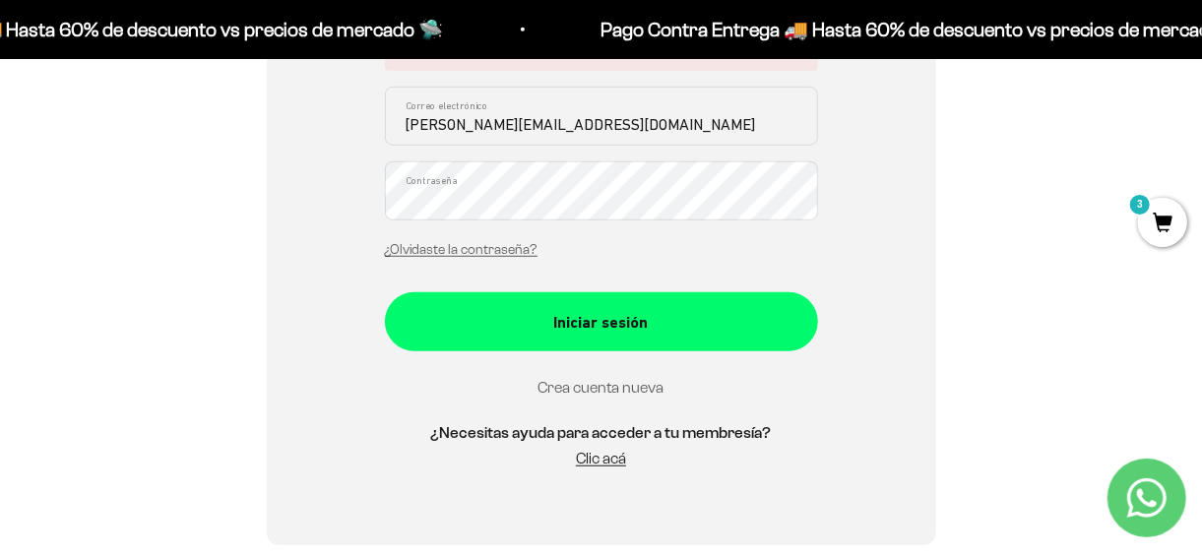
click at [629, 388] on link "Crea cuenta nueva" at bounding box center [601, 387] width 126 height 17
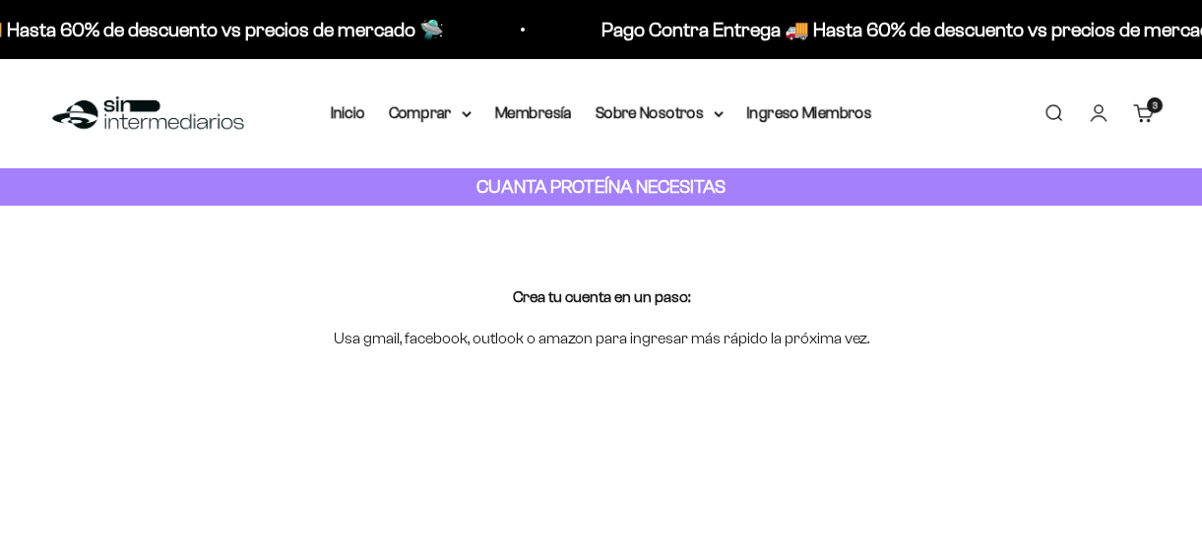
type input "[PERSON_NAME][EMAIL_ADDRESS][DOMAIN_NAME]"
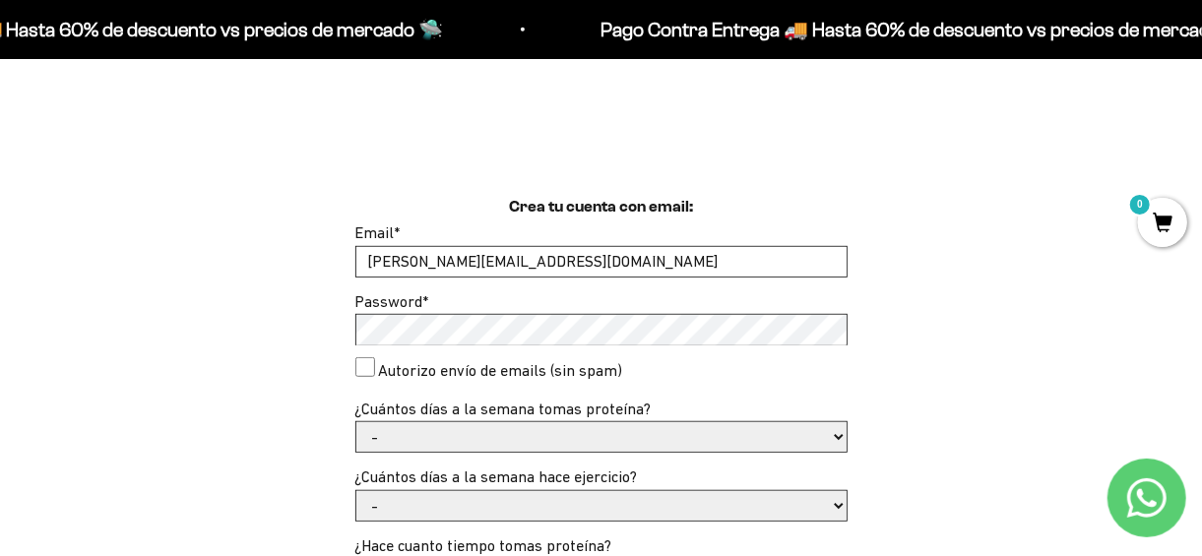
scroll to position [604, 0]
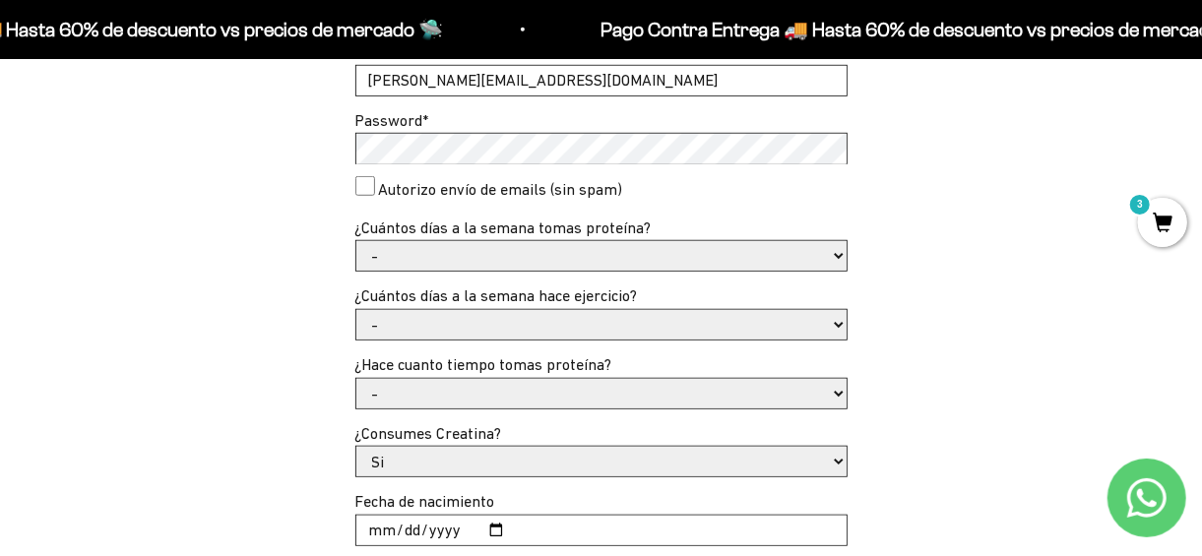
click at [368, 182] on consent"] "Autorizo envío de emails (sin spam)" at bounding box center [365, 186] width 20 height 20
checkbox consent"] "true"
click at [438, 259] on select "- 1 o 2 3 a 5 6 o 7" at bounding box center [601, 256] width 490 height 30
select select "6 o 7"
click at [356, 241] on select "- 1 o 2 3 a 5 6 o 7" at bounding box center [601, 256] width 490 height 30
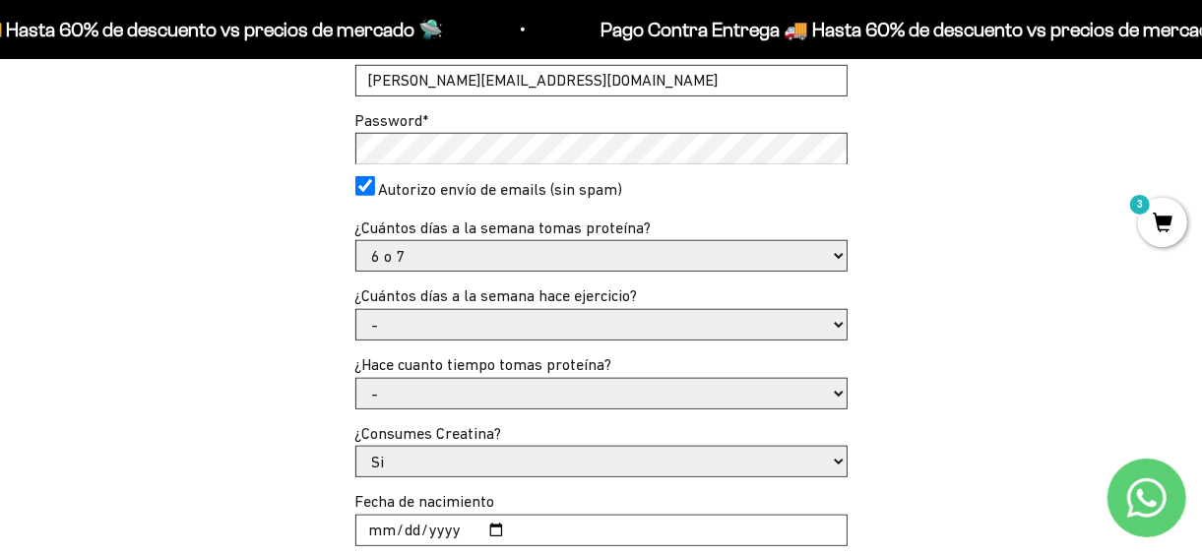
click at [423, 320] on select "- No hago 1 a 2 días 3 a 5 días 6 o 7 días" at bounding box center [601, 325] width 490 height 30
select select "6 o 7 días"
click at [356, 310] on select "- No hago 1 a 2 días 3 a 5 días 6 o 7 días" at bounding box center [601, 325] width 490 height 30
click at [453, 380] on select "- Apenas estoy empezando Menos de 6 meses Más de 6 meses Hace más de un año" at bounding box center [601, 394] width 490 height 30
select select "Hace más de un año"
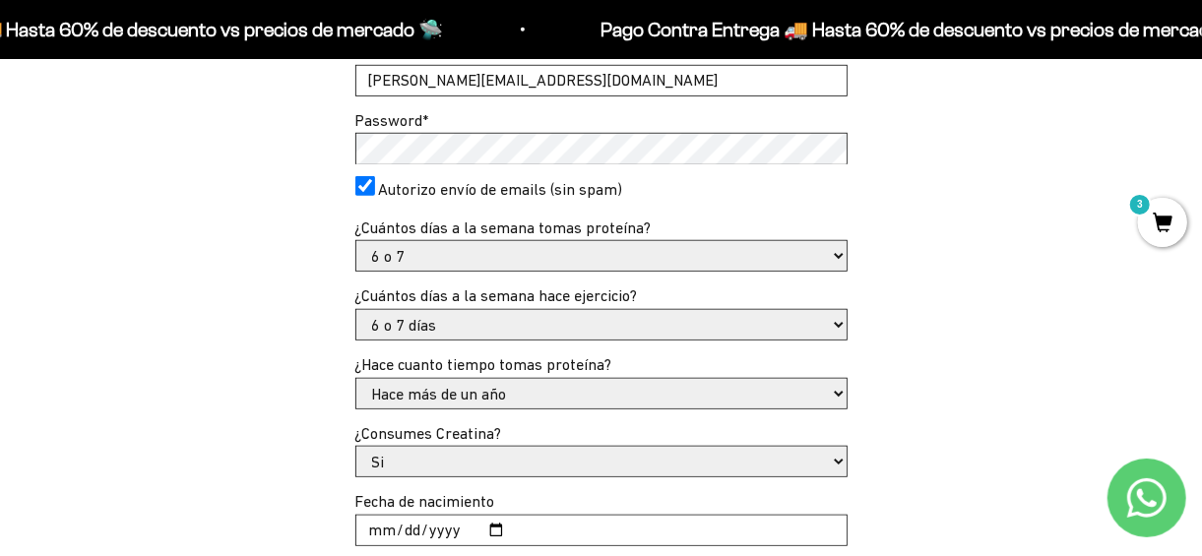
click at [356, 379] on select "- Apenas estoy empezando Menos de 6 meses Más de 6 meses Hace más de un año" at bounding box center [601, 394] width 490 height 30
click at [376, 532] on input "Fecha de nacimiento" at bounding box center [601, 531] width 490 height 30
type input "1995-08-18"
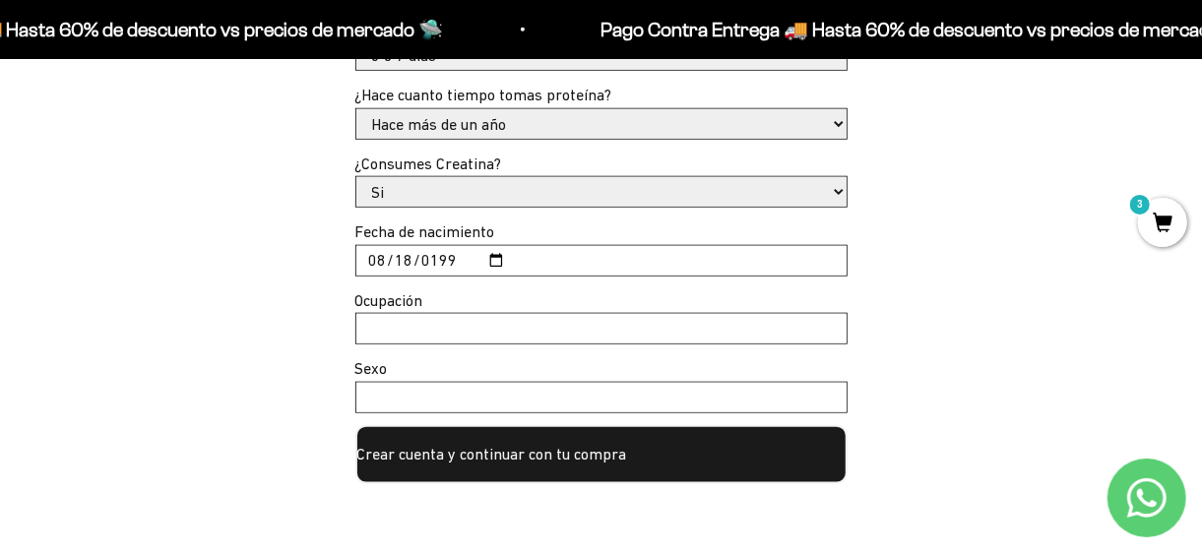
scroll to position [915, 0]
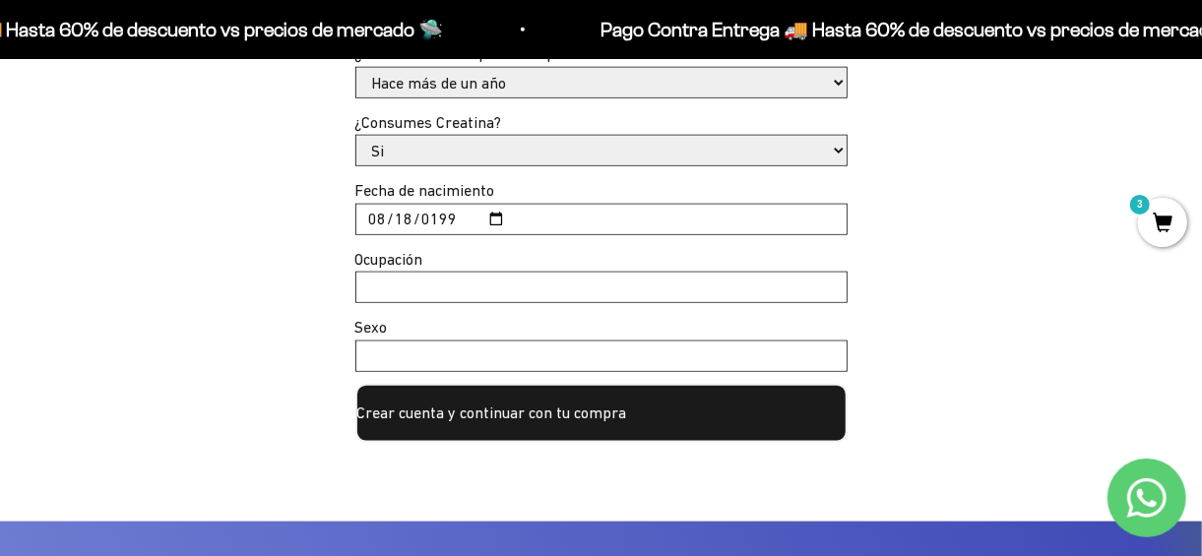
click at [394, 287] on input "Ocupación" at bounding box center [601, 288] width 490 height 30
click at [394, 287] on input "ABogado" at bounding box center [601, 288] width 490 height 30
type input "T"
type input "Independiente"
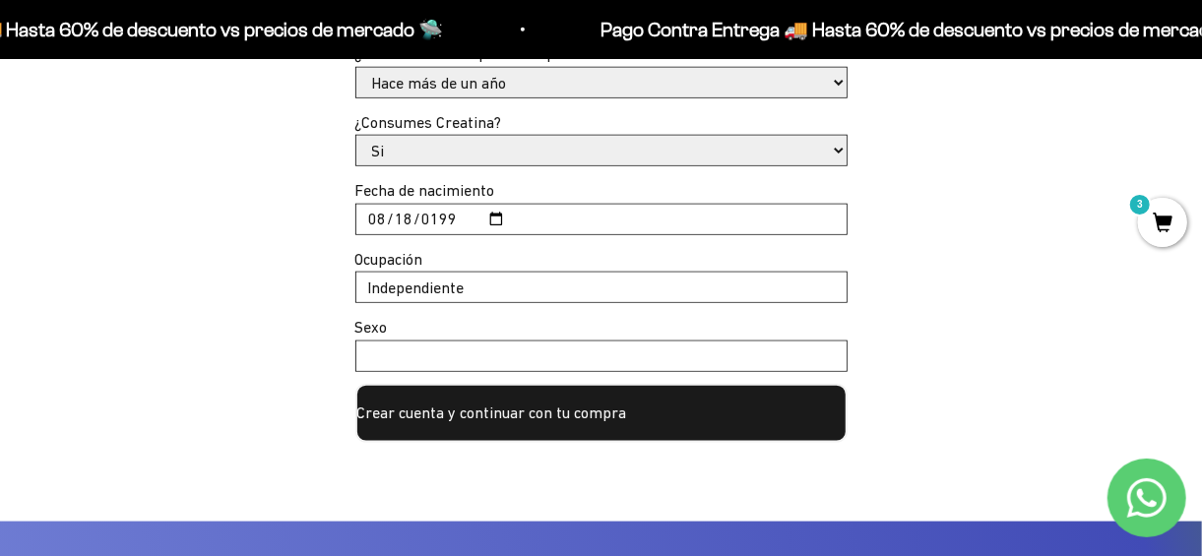
click at [394, 372] on form "Email * sergio_alejandro_sierra@hotmail.com Password * Autorizo envío de emails…" at bounding box center [601, 85] width 492 height 714
click at [388, 369] on input "Sexo" at bounding box center [601, 356] width 490 height 30
type input "m"
type input "Masculino"
click at [419, 398] on button "Crear cuenta y continuar con tu compra" at bounding box center [601, 413] width 492 height 59
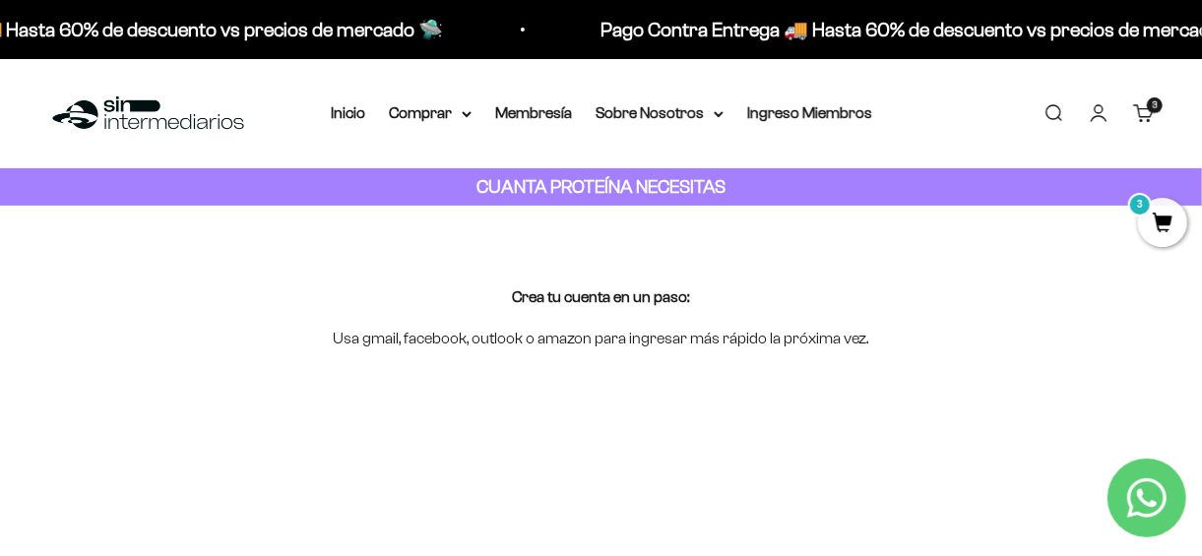
type input "[PERSON_NAME][EMAIL_ADDRESS][DOMAIN_NAME]"
click at [1093, 116] on link "Iniciar sesión" at bounding box center [1098, 113] width 22 height 22
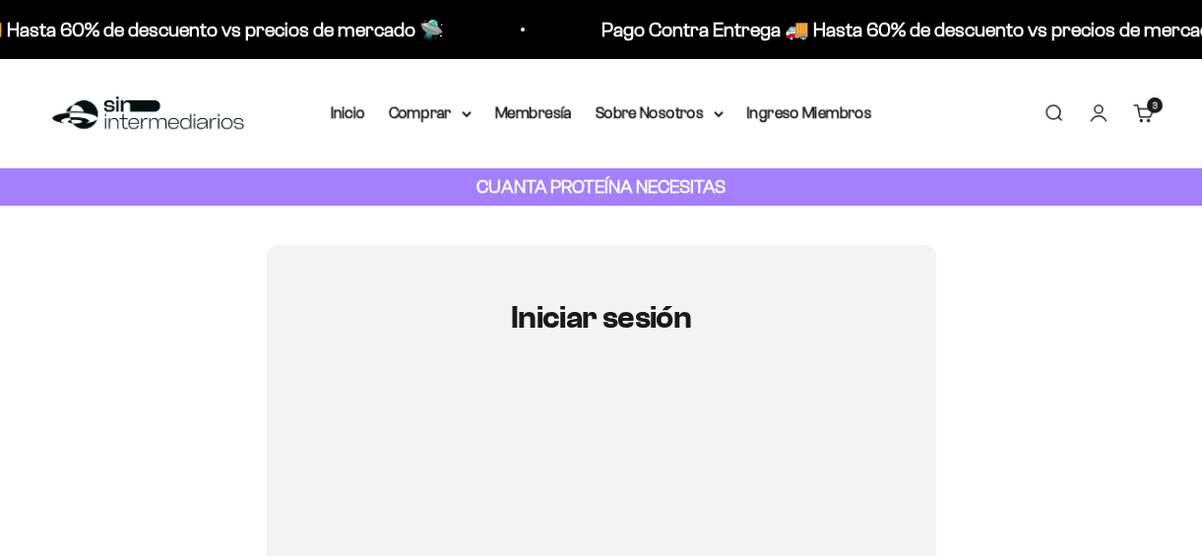
type input "[PERSON_NAME][EMAIL_ADDRESS][DOMAIN_NAME]"
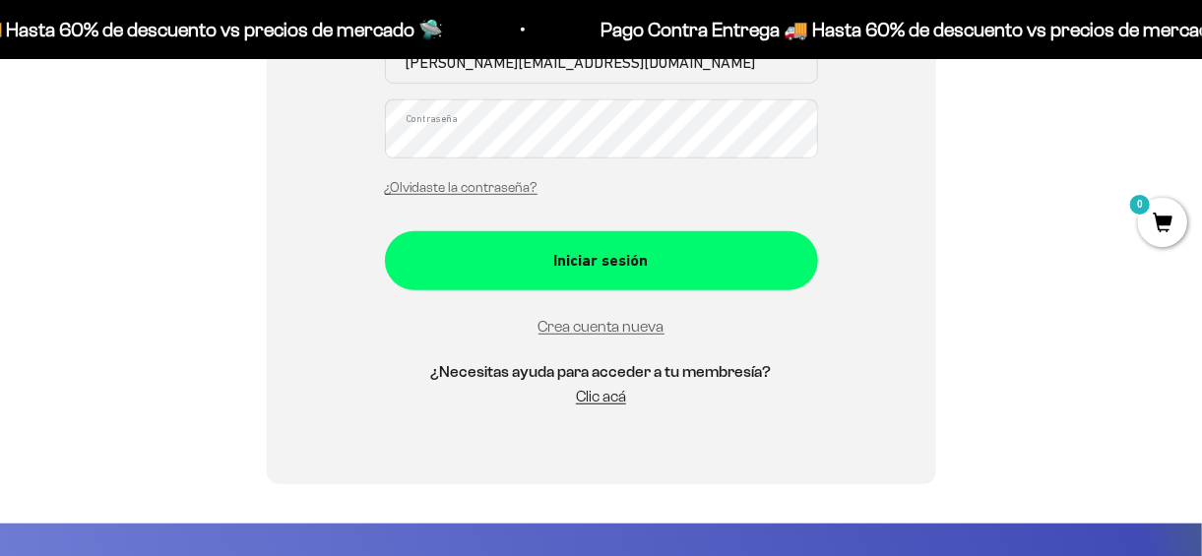
scroll to position [526, 0]
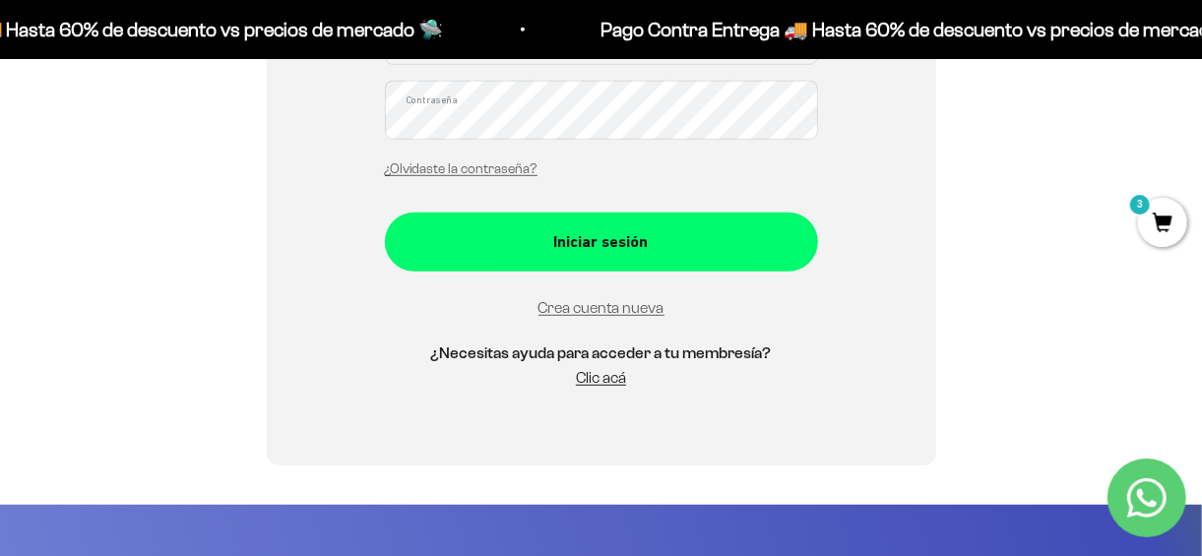
click at [470, 144] on div "sergio_alejandro_sierra@hotmail.com Correo electrónico Contraseña ¿Olvidaste la…" at bounding box center [601, 97] width 433 height 183
click at [457, 172] on link "¿Olvidaste la contraseña?" at bounding box center [461, 168] width 153 height 15
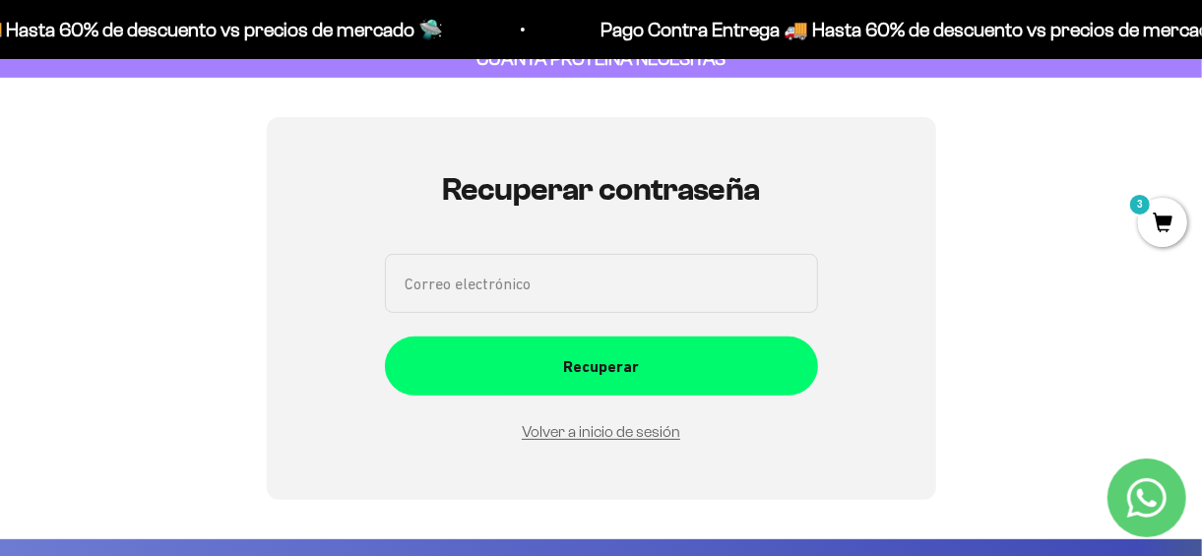
scroll to position [67, 0]
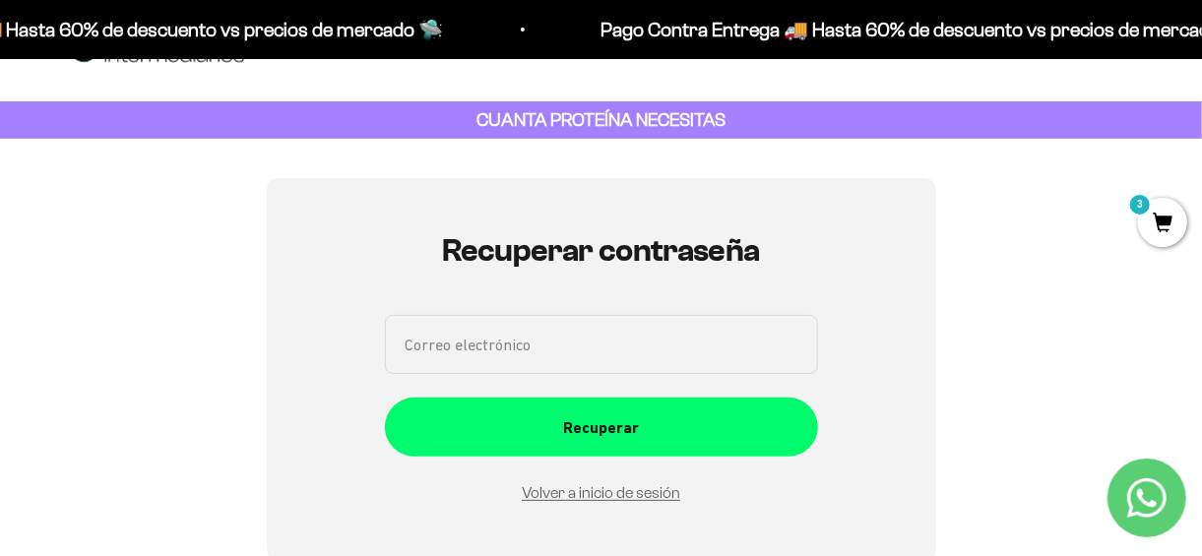
click at [499, 352] on input "Correo electrónico" at bounding box center [601, 344] width 433 height 59
type input "sergio_alejandro_sierra@hotmail.com"
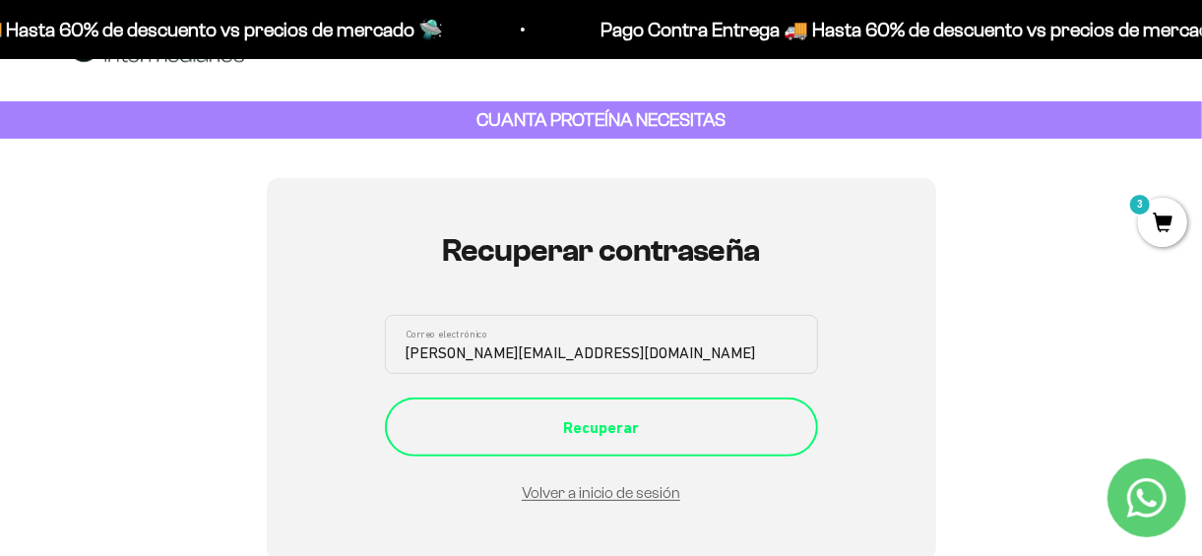
click at [550, 415] on div "Recuperar" at bounding box center [601, 428] width 354 height 26
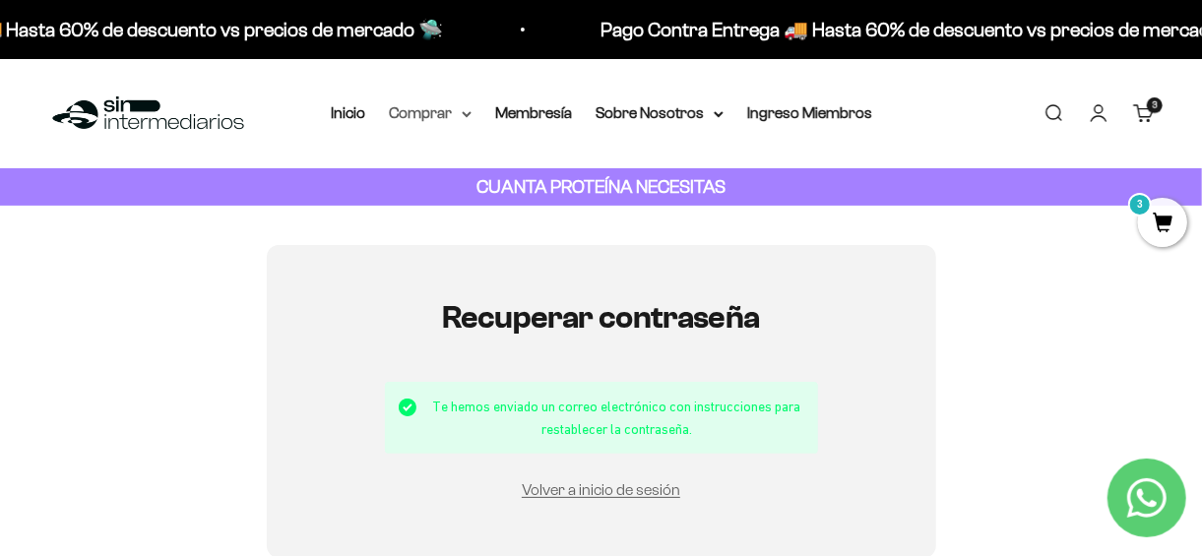
click at [405, 123] on summary "Comprar" at bounding box center [430, 113] width 83 height 26
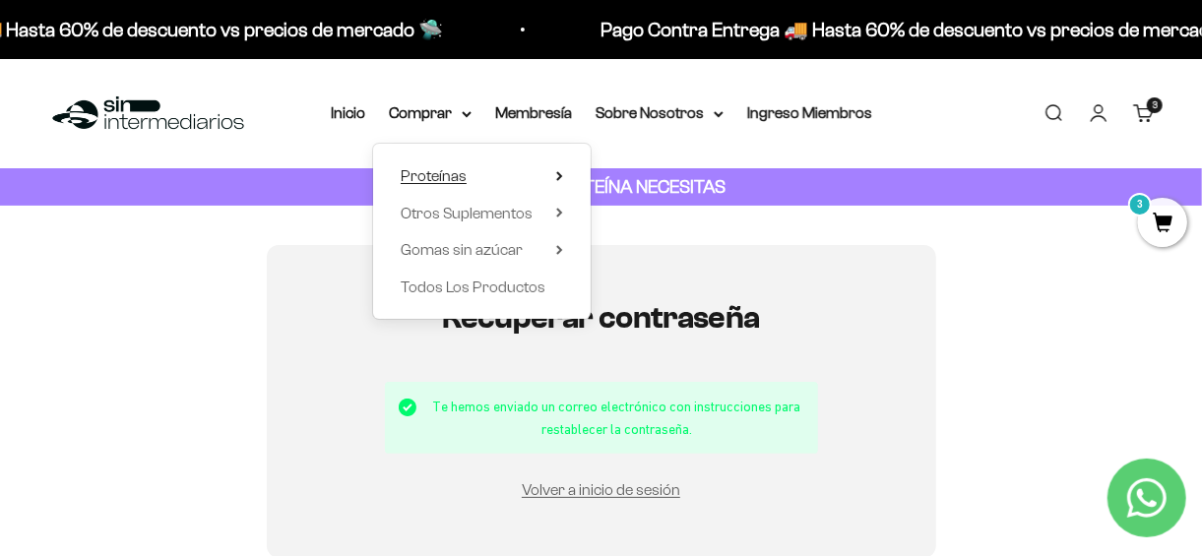
click at [436, 182] on span "Proteínas" at bounding box center [434, 175] width 66 height 17
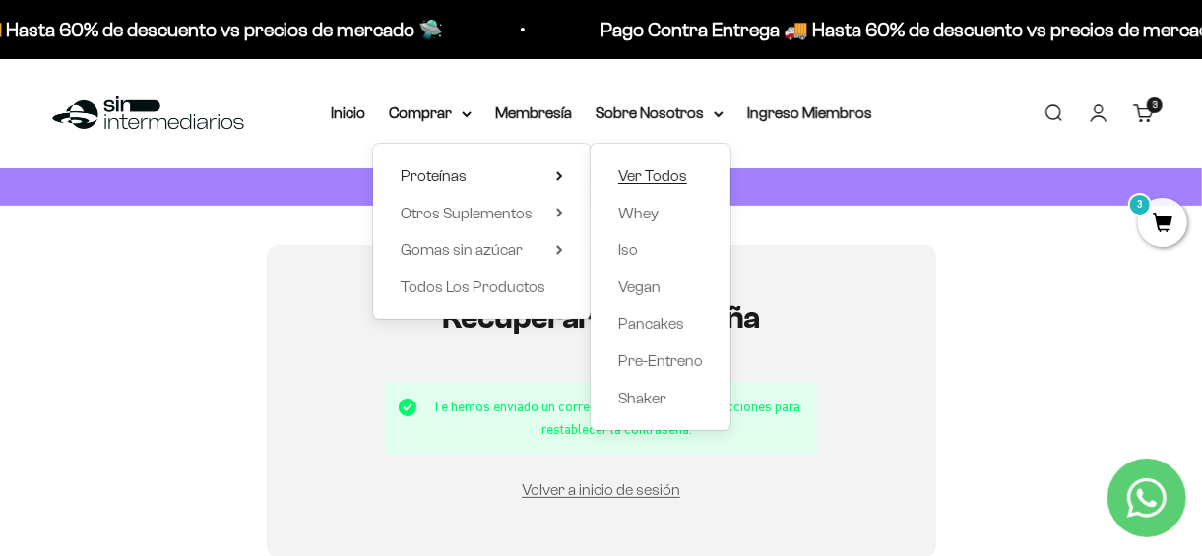
click at [663, 187] on span "Ver Todos" at bounding box center [652, 176] width 69 height 26
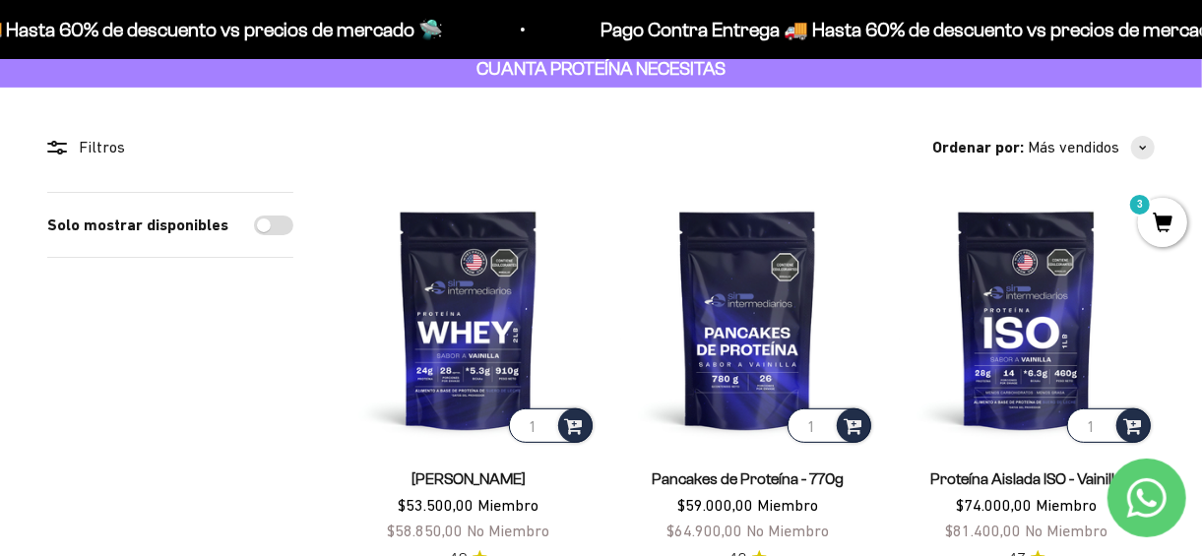
scroll to position [195, 0]
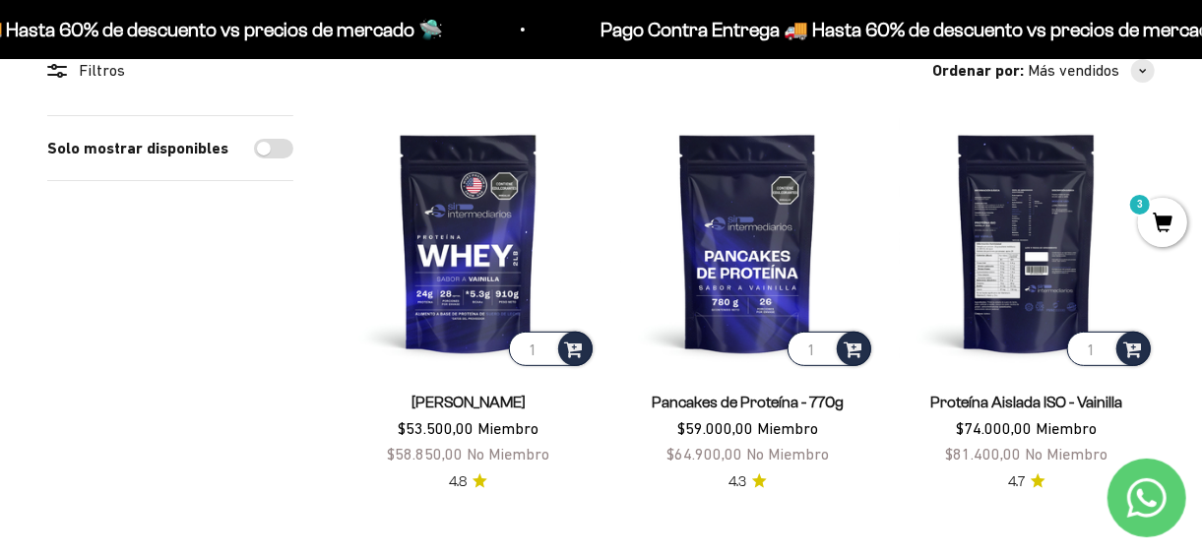
click at [1002, 228] on img at bounding box center [1026, 243] width 256 height 256
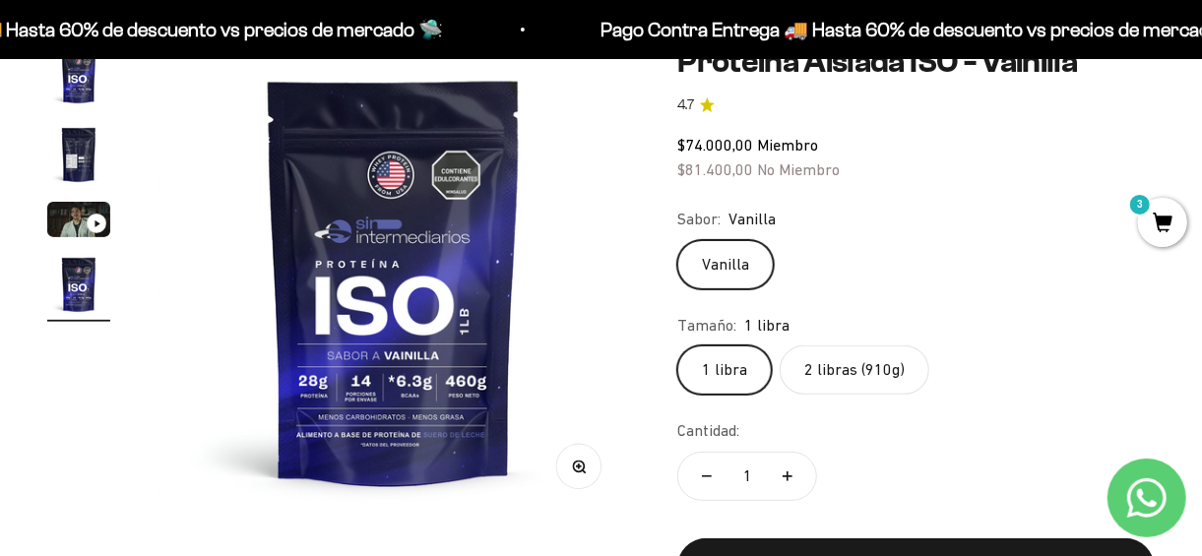
click at [807, 369] on label "2 libras (910g)" at bounding box center [854, 369] width 150 height 49
click at [677, 345] on input "2 libras (910g)" at bounding box center [676, 344] width 1 height 1
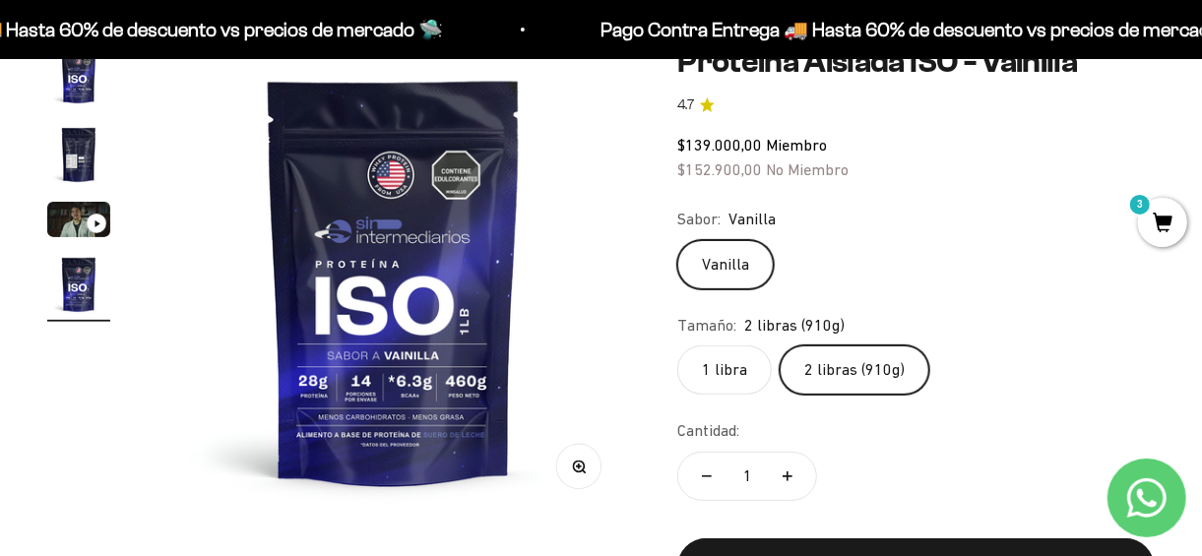
click at [724, 376] on label "1 libra" at bounding box center [724, 369] width 94 height 49
click at [677, 345] on input "1 libra" at bounding box center [676, 344] width 1 height 1
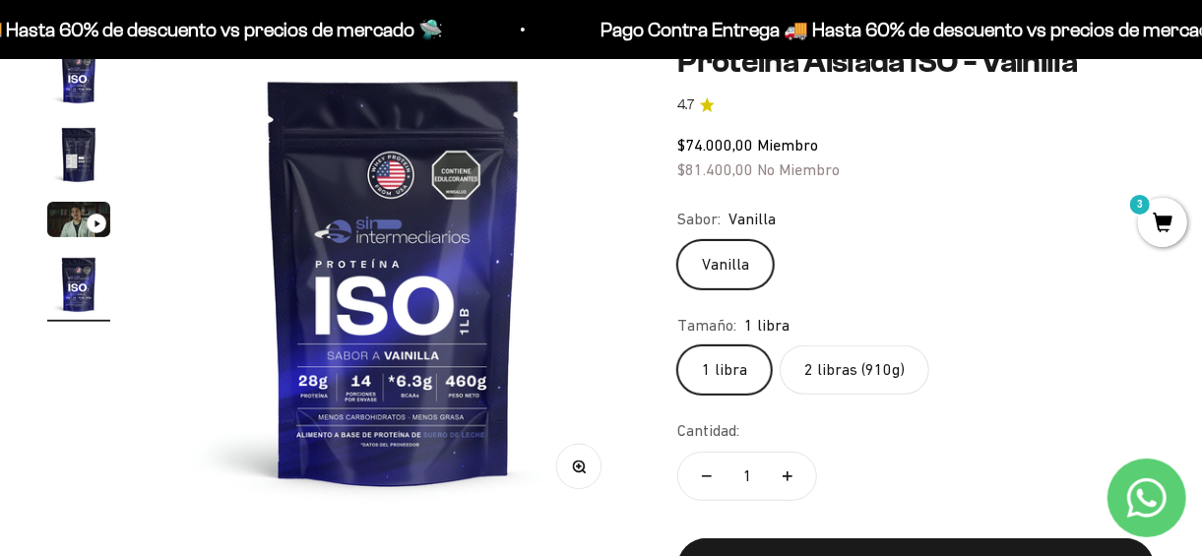
click at [864, 379] on label "2 libras (910g)" at bounding box center [854, 369] width 150 height 49
click at [677, 345] on input "2 libras (910g)" at bounding box center [676, 344] width 1 height 1
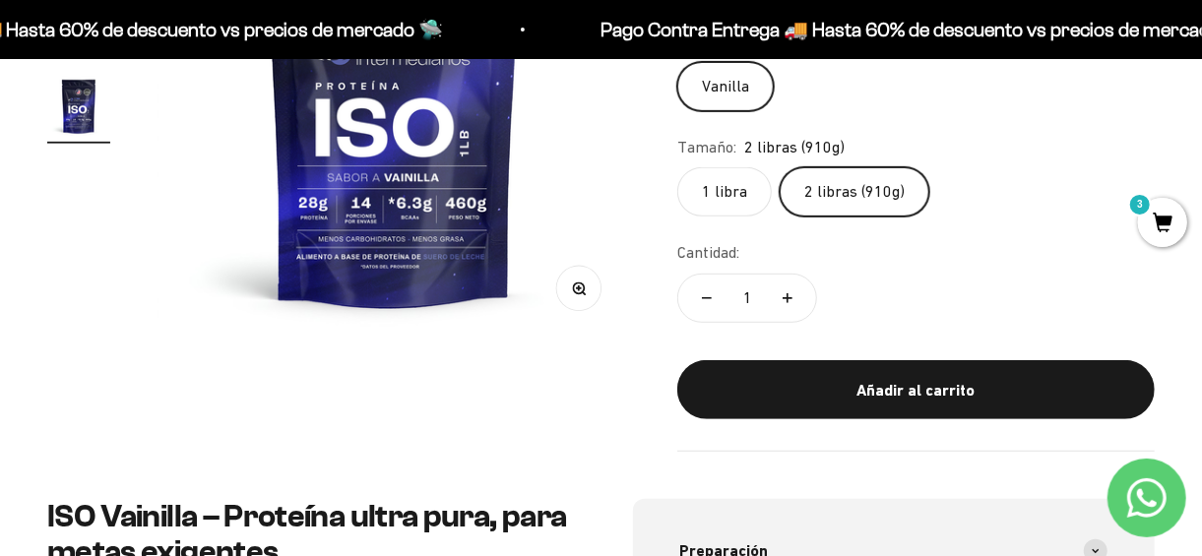
scroll to position [394, 0]
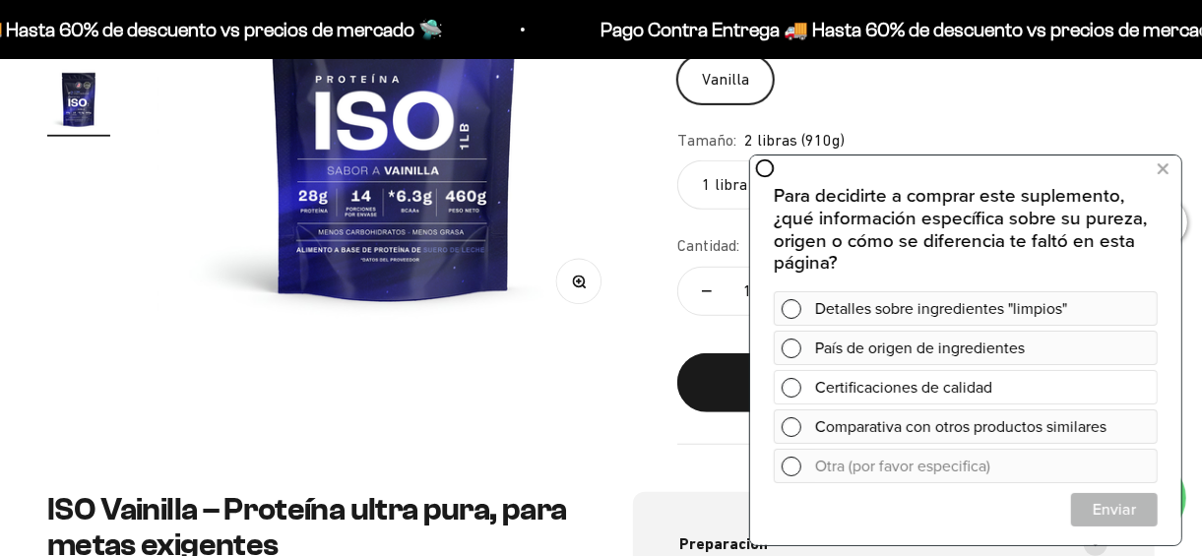
click at [848, 395] on div "Certificaciones de calidad" at bounding box center [981, 386] width 335 height 34
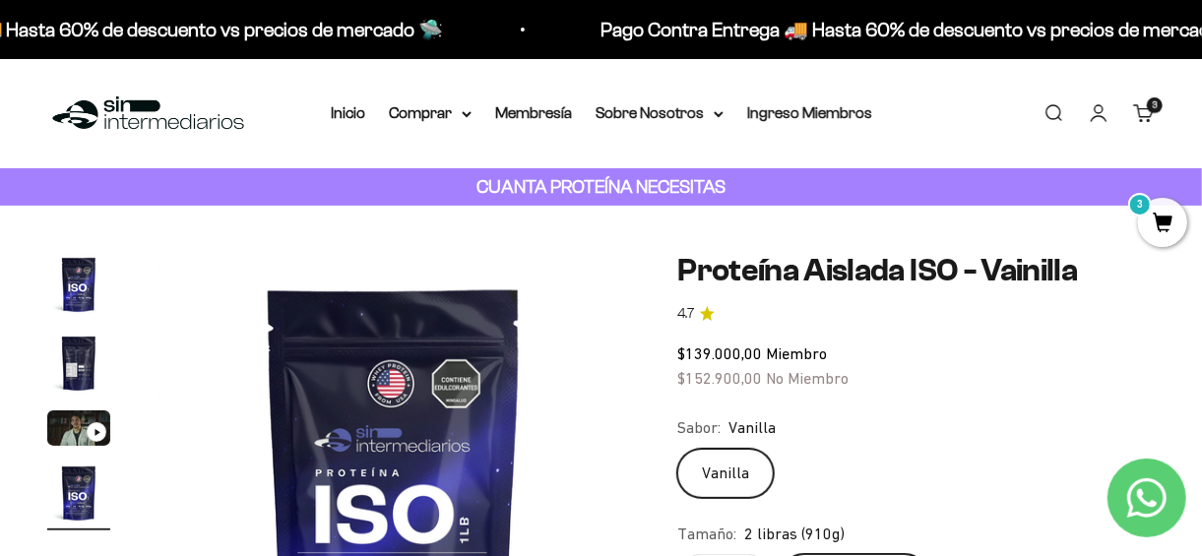
scroll to position [209, 0]
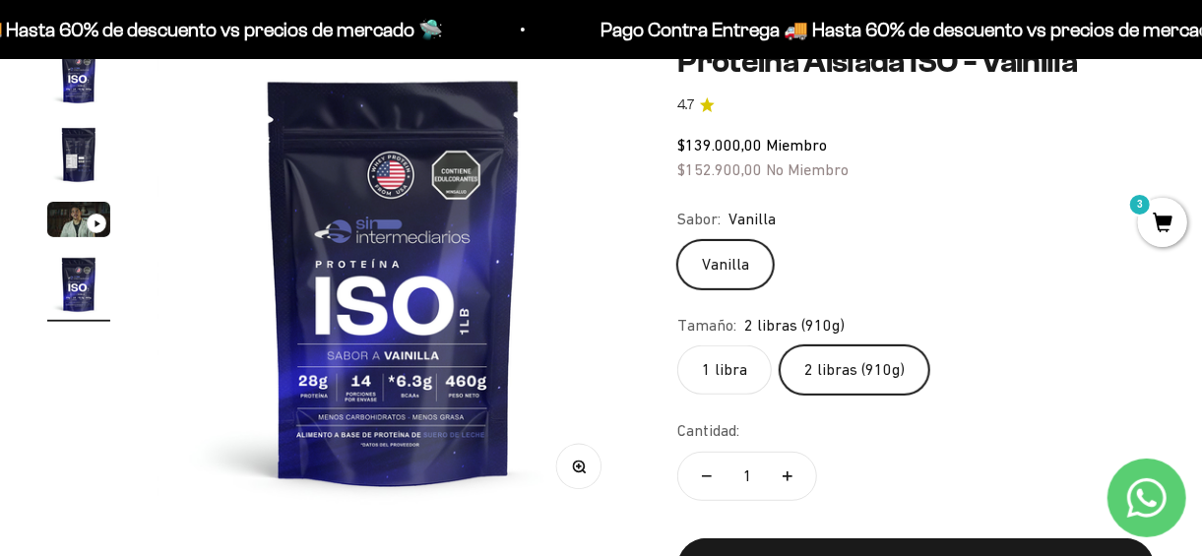
click at [75, 160] on img "Ir al artículo 2" at bounding box center [78, 154] width 63 height 63
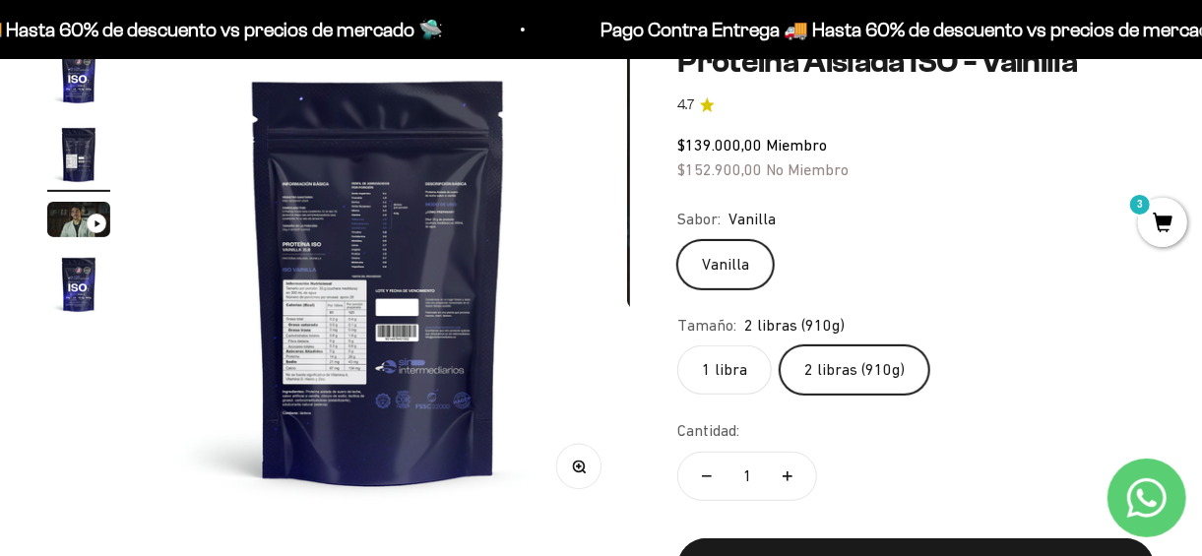
scroll to position [0, 484]
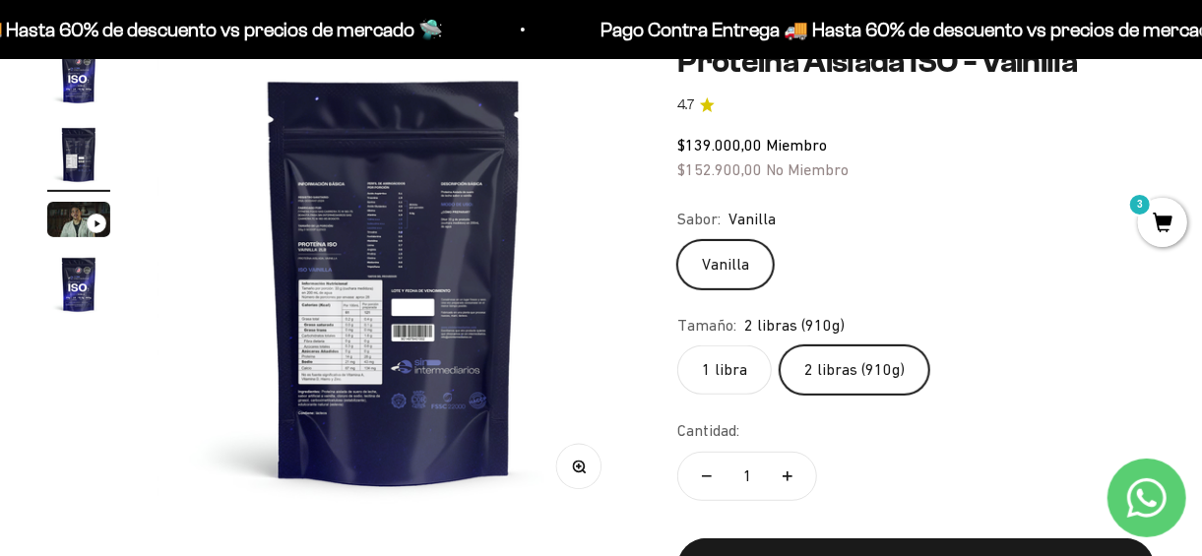
click at [365, 343] on img at bounding box center [393, 280] width 472 height 472
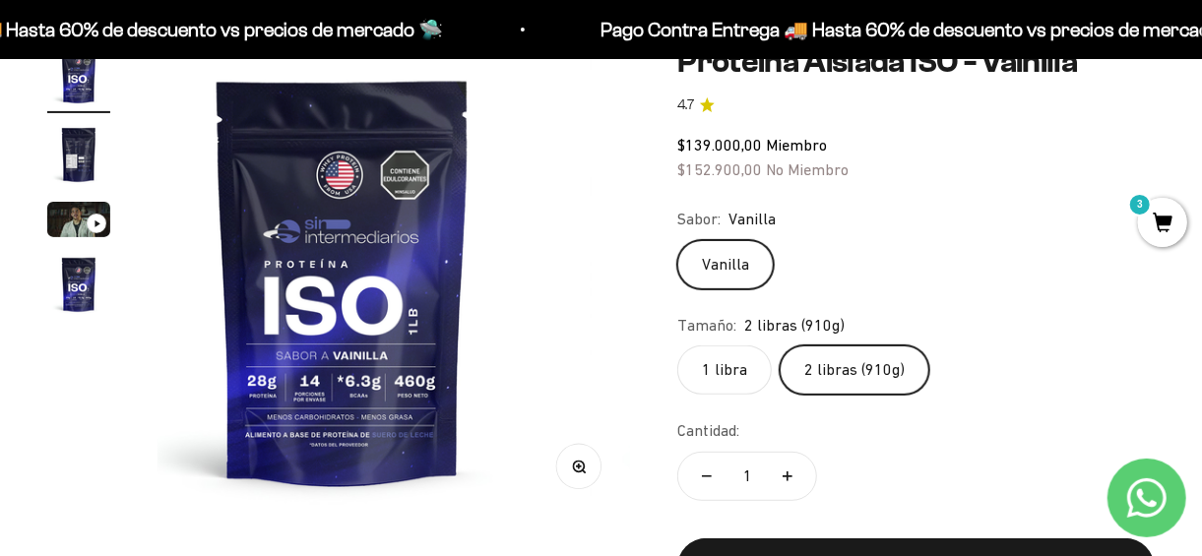
scroll to position [0, 0]
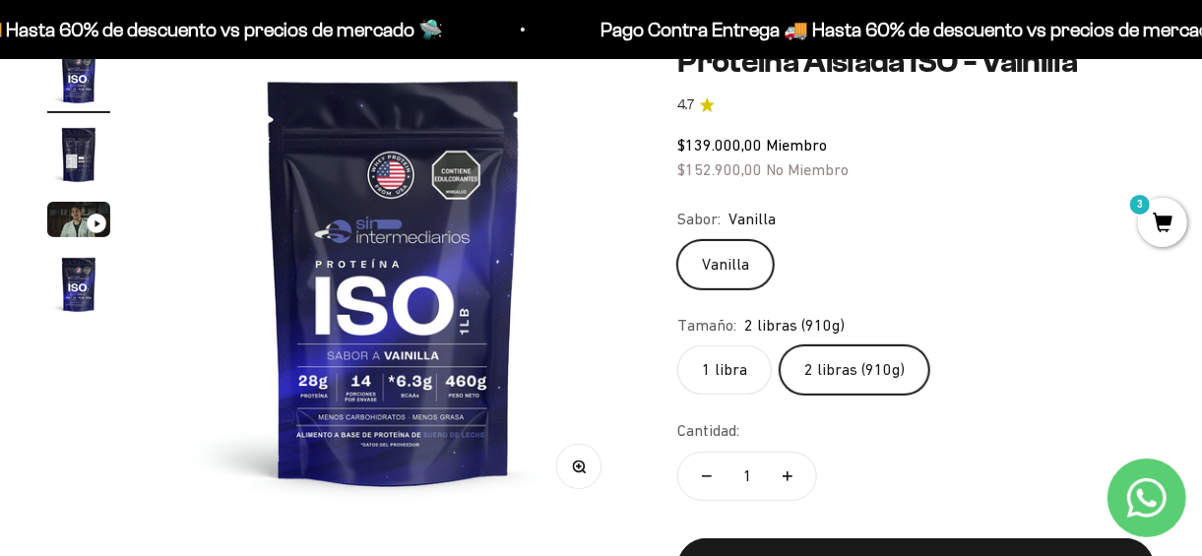
click at [380, 284] on img at bounding box center [393, 280] width 472 height 472
click at [279, 280] on img at bounding box center [393, 280] width 472 height 472
click at [492, 277] on img at bounding box center [393, 280] width 472 height 472
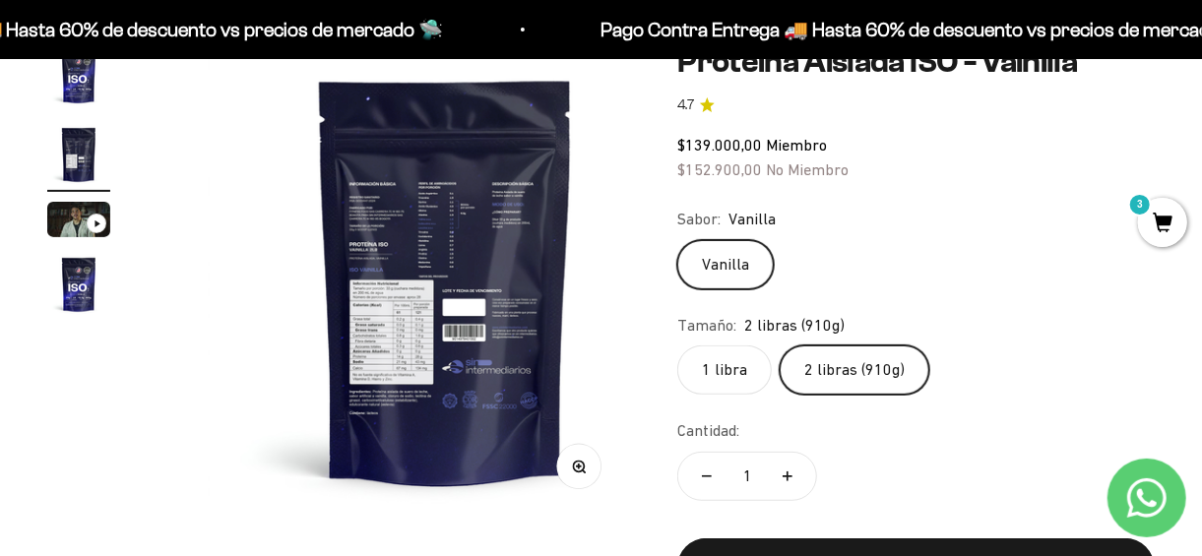
scroll to position [0, 484]
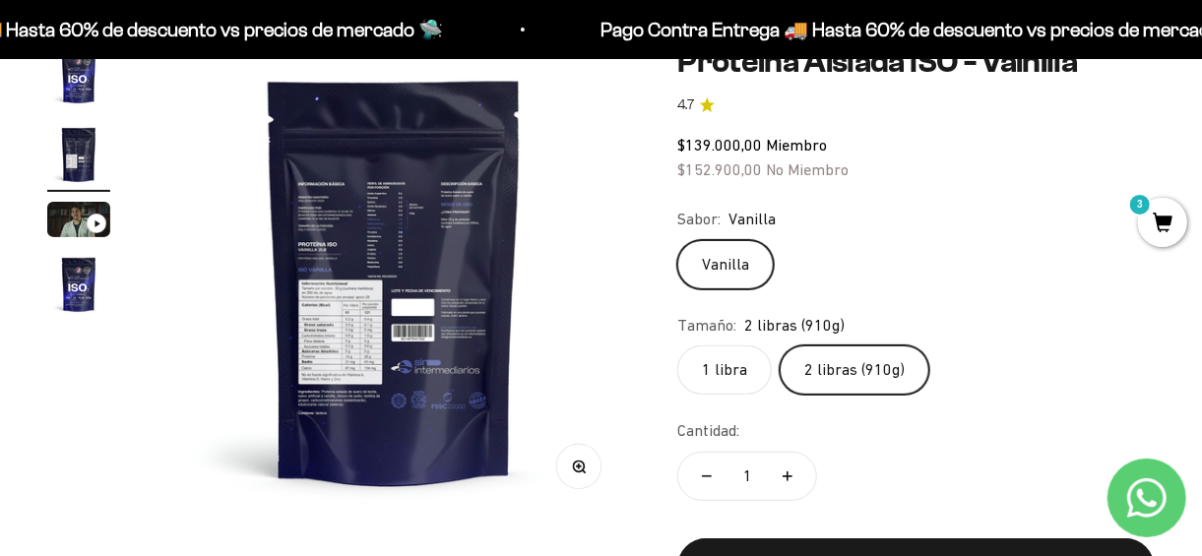
click at [578, 468] on icon "button" at bounding box center [580, 467] width 14 height 14
